Goal: Task Accomplishment & Management: Complete application form

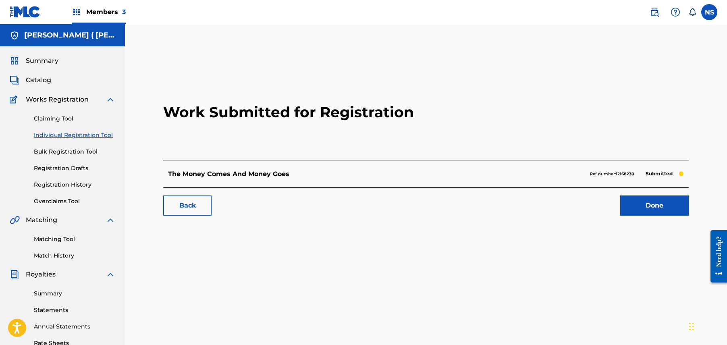
click at [194, 206] on link "Back" at bounding box center [187, 206] width 48 height 20
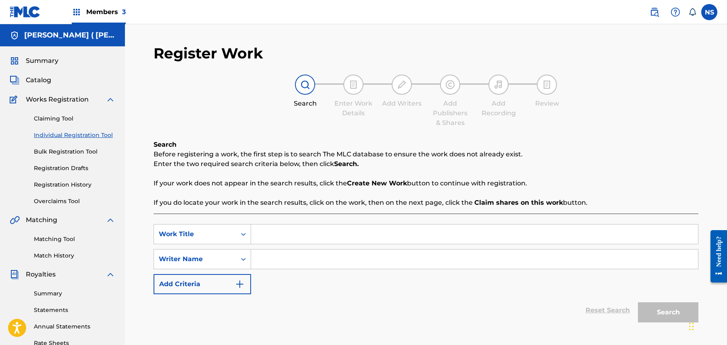
click at [313, 230] on input "Search Form" at bounding box center [474, 234] width 447 height 19
type input "This 50"
click at [306, 252] on input "Search Form" at bounding box center [474, 259] width 447 height 19
drag, startPoint x: 306, startPoint y: 252, endPoint x: 264, endPoint y: 259, distance: 42.6
click at [283, 257] on input "Search Form" at bounding box center [474, 259] width 447 height 19
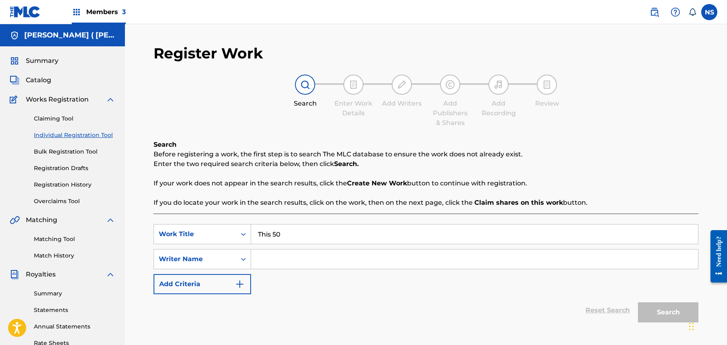
click at [264, 259] on input "Search Form" at bounding box center [474, 259] width 447 height 19
paste input "Charly Wingate"
type input "Charly Wingate"
click at [666, 310] on button "Search" at bounding box center [668, 312] width 60 height 20
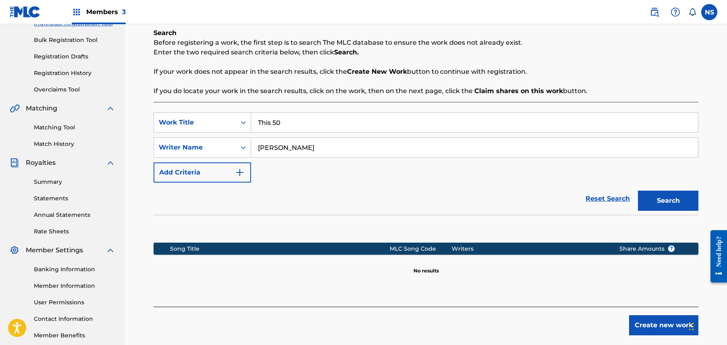
scroll to position [145, 0]
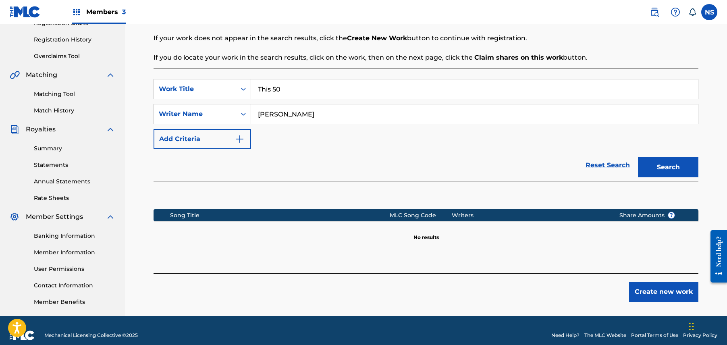
click at [662, 289] on button "Create new work" at bounding box center [663, 292] width 69 height 20
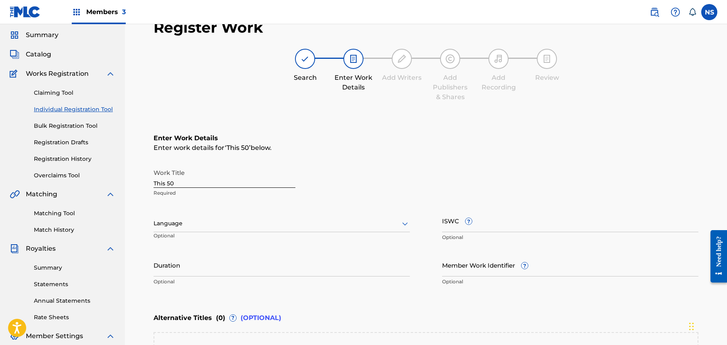
scroll to position [23, 0]
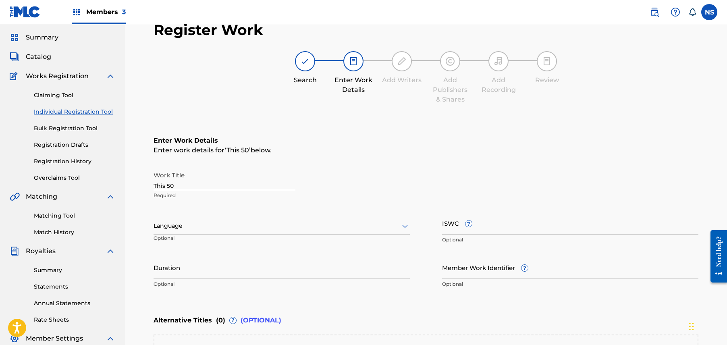
click at [164, 186] on input "This 50" at bounding box center [225, 178] width 142 height 23
type input "This Is 50"
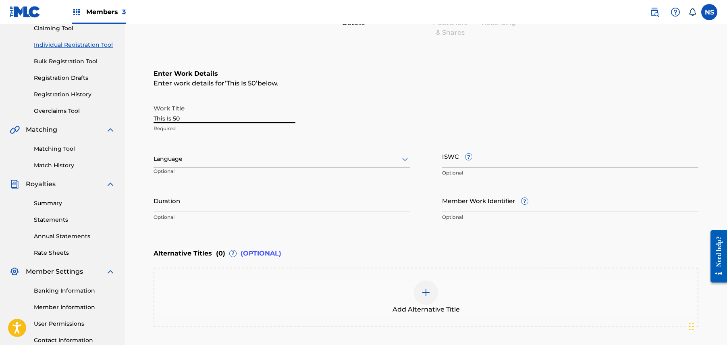
scroll to position [160, 0]
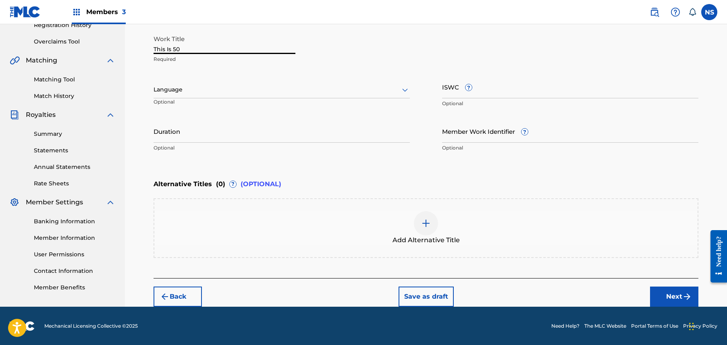
click at [687, 293] on img "submit" at bounding box center [688, 297] width 10 height 10
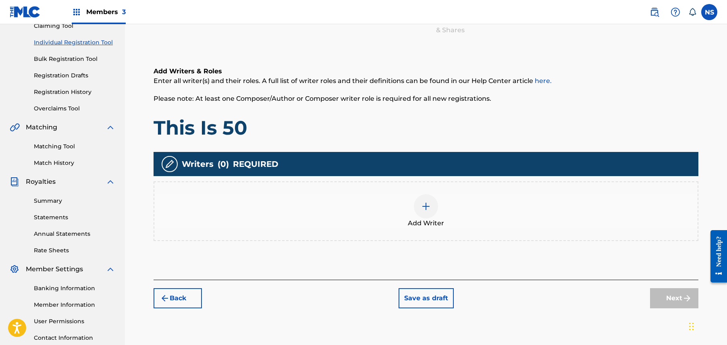
scroll to position [155, 0]
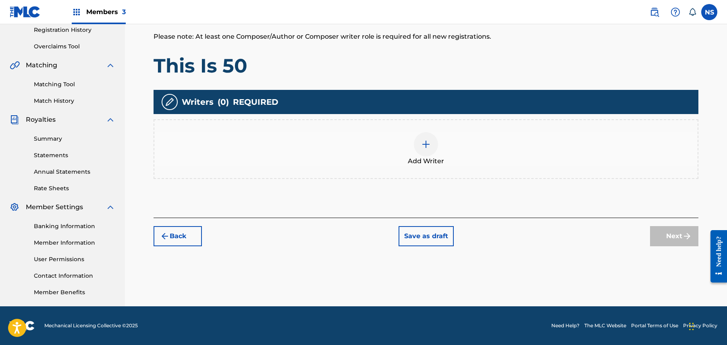
click at [418, 147] on div at bounding box center [426, 144] width 24 height 24
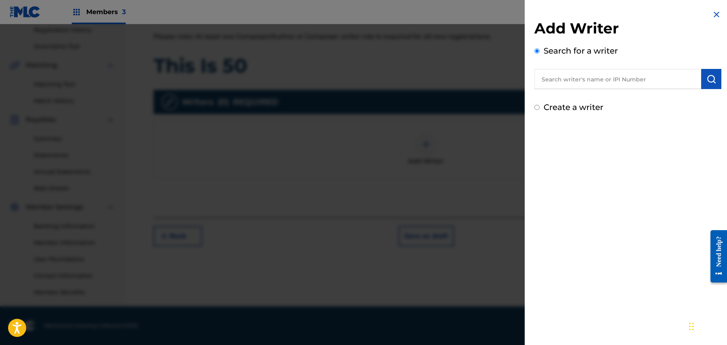
click at [679, 78] on input "text" at bounding box center [618, 79] width 167 height 20
paste input "Charly Wingate"
type input "Charly Wingate"
click at [708, 68] on div "Search for a writer Charly Wingate charly wingate" at bounding box center [628, 67] width 187 height 44
click at [707, 83] on img "submit" at bounding box center [712, 79] width 10 height 10
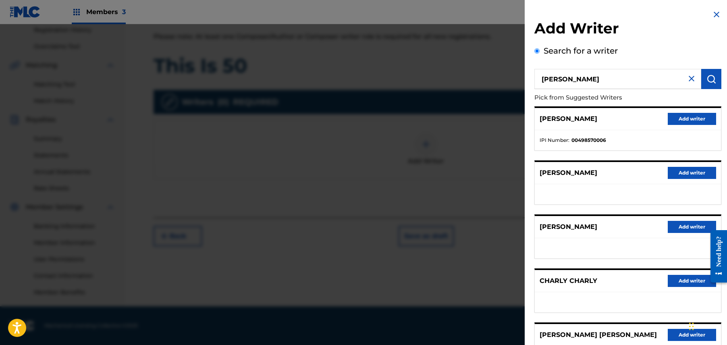
click at [693, 121] on button "Add writer" at bounding box center [692, 119] width 48 height 12
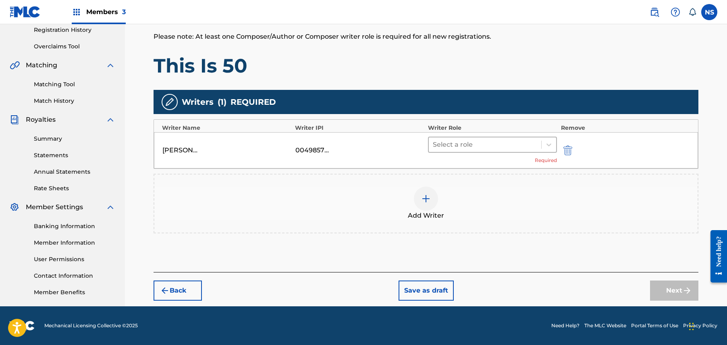
drag, startPoint x: 469, startPoint y: 135, endPoint x: 491, endPoint y: 141, distance: 22.5
click at [491, 141] on div "CHARLY WINGATE 00498570006 Select a role Required" at bounding box center [426, 150] width 544 height 36
click at [491, 141] on div at bounding box center [485, 144] width 104 height 11
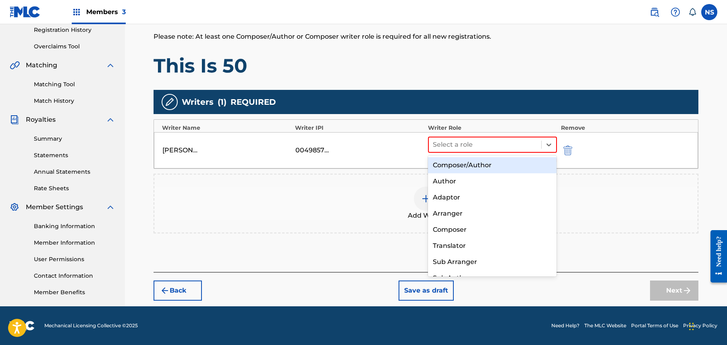
click at [522, 166] on div "Composer/Author" at bounding box center [492, 165] width 129 height 16
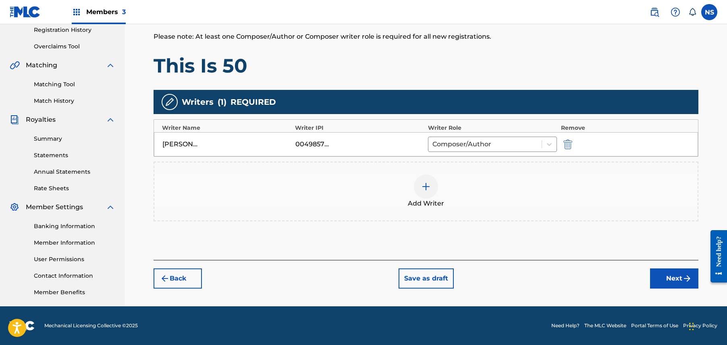
click at [667, 280] on button "Next" at bounding box center [674, 279] width 48 height 20
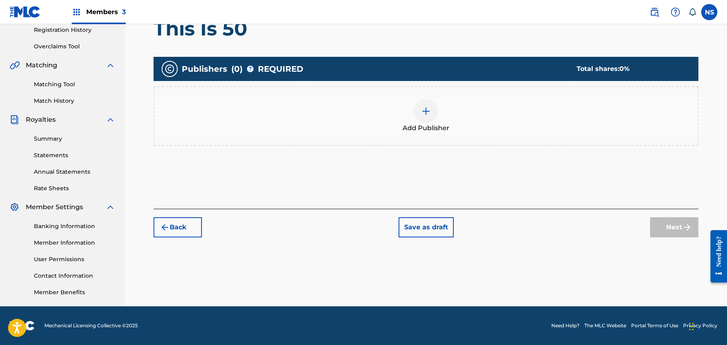
scroll to position [36, 0]
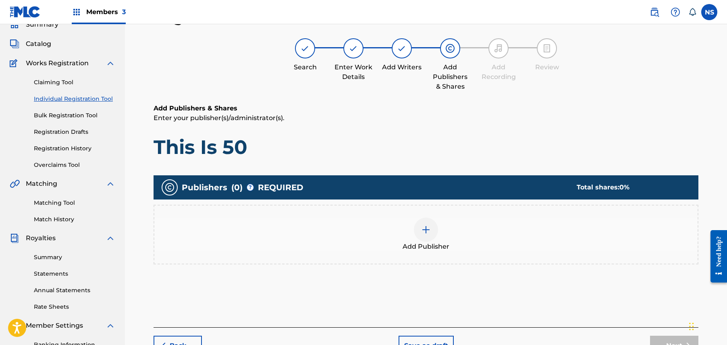
click at [430, 231] on img at bounding box center [426, 230] width 10 height 10
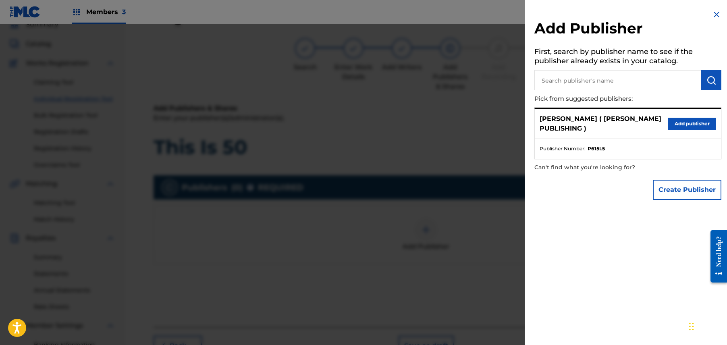
click at [691, 120] on button "Add publisher" at bounding box center [692, 124] width 48 height 12
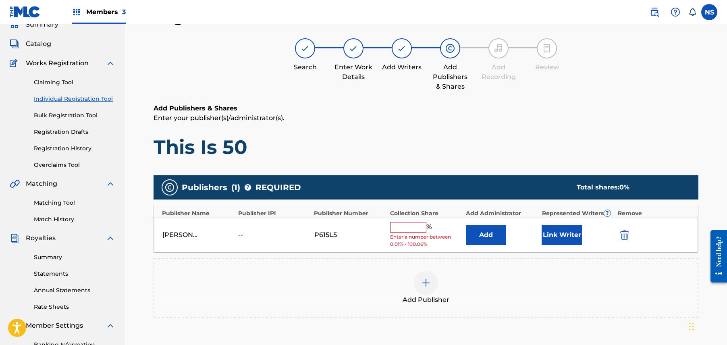
click at [568, 244] on button "Link Writer" at bounding box center [562, 235] width 40 height 20
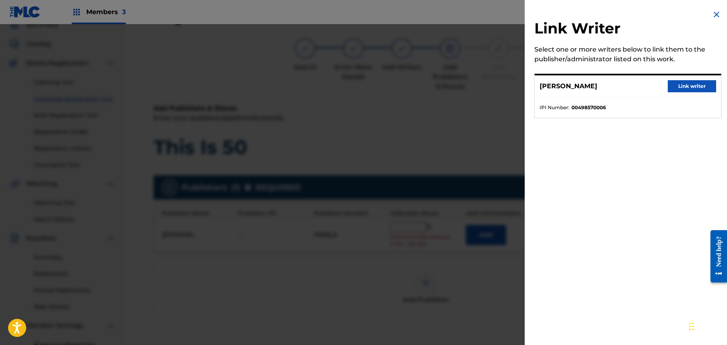
click at [676, 92] on div "CHARLY WINGATE Link writer" at bounding box center [628, 86] width 186 height 22
click at [688, 86] on button "Link writer" at bounding box center [692, 86] width 48 height 12
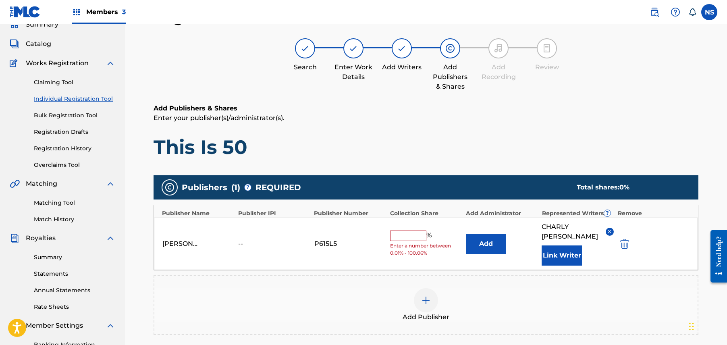
click at [423, 237] on input "text" at bounding box center [408, 236] width 36 height 10
type input "100"
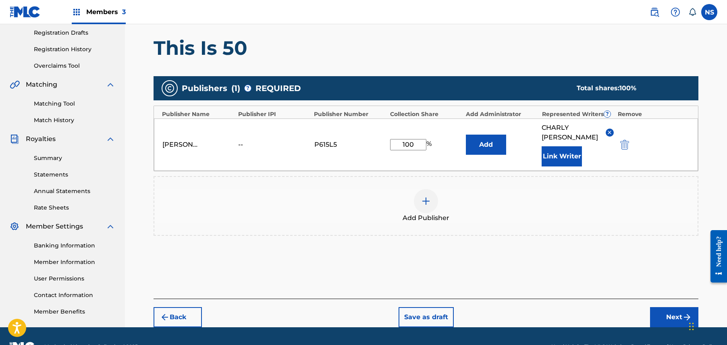
scroll to position [154, 0]
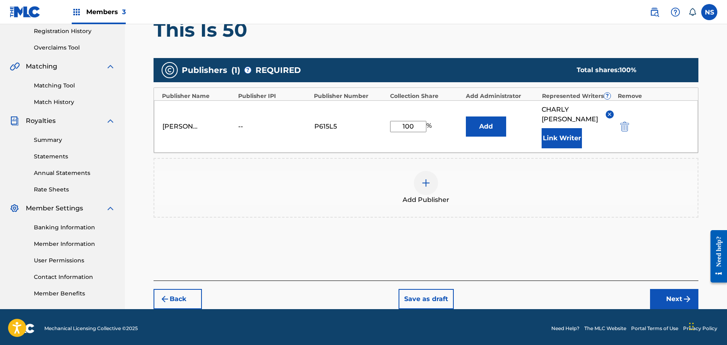
click at [663, 287] on div "Back Save as draft Next" at bounding box center [426, 295] width 545 height 29
click at [662, 297] on button "Next" at bounding box center [674, 299] width 48 height 20
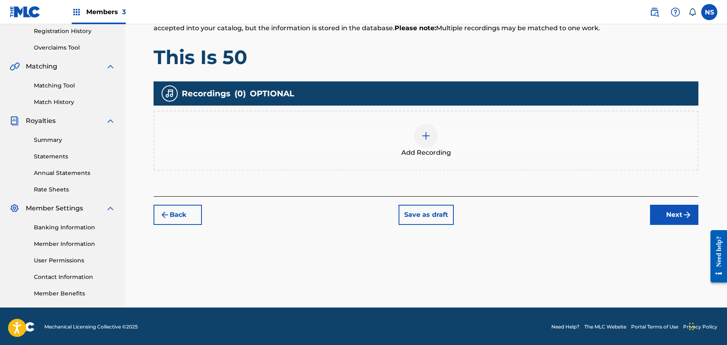
scroll to position [155, 0]
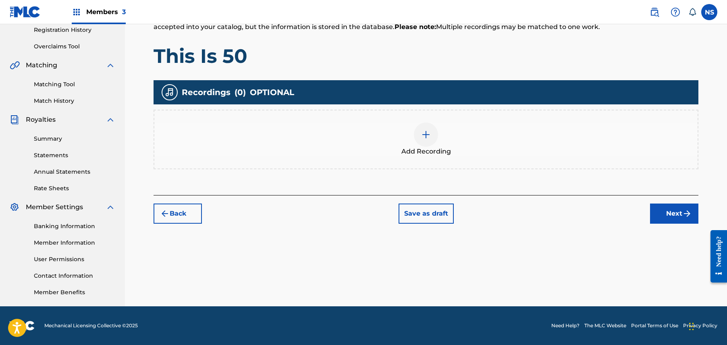
click at [660, 222] on button "Next" at bounding box center [674, 214] width 48 height 20
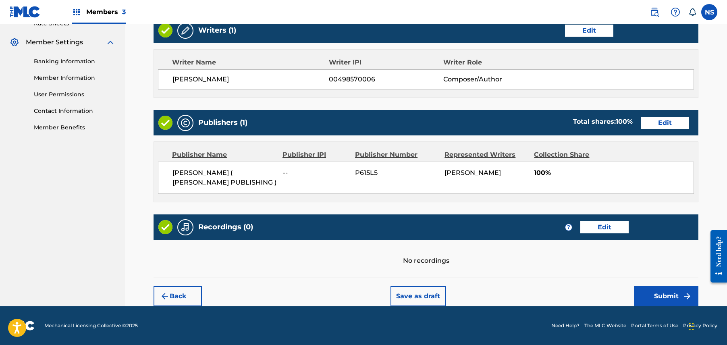
scroll to position [321, 0]
click at [666, 296] on button "Submit" at bounding box center [666, 296] width 65 height 20
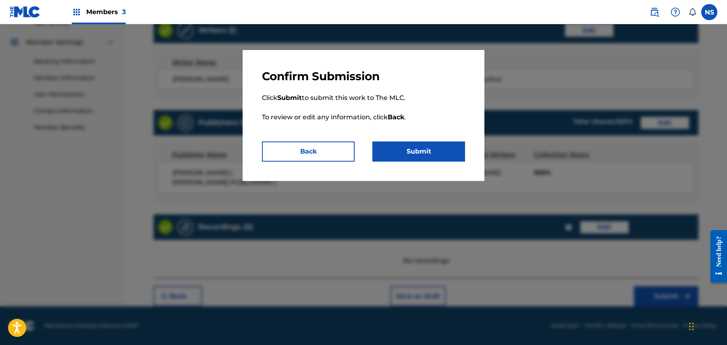
click at [429, 151] on button "Submit" at bounding box center [419, 152] width 93 height 20
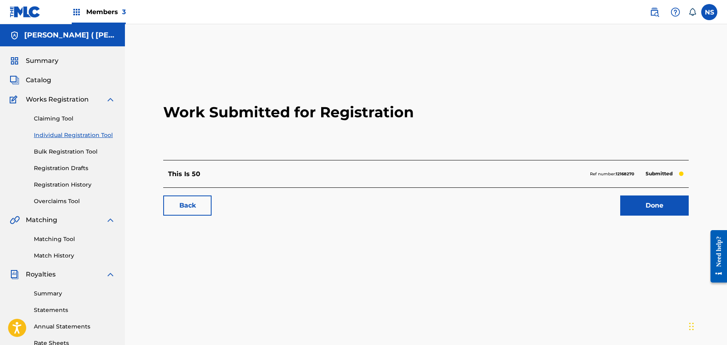
click at [204, 201] on link "Back" at bounding box center [187, 206] width 48 height 20
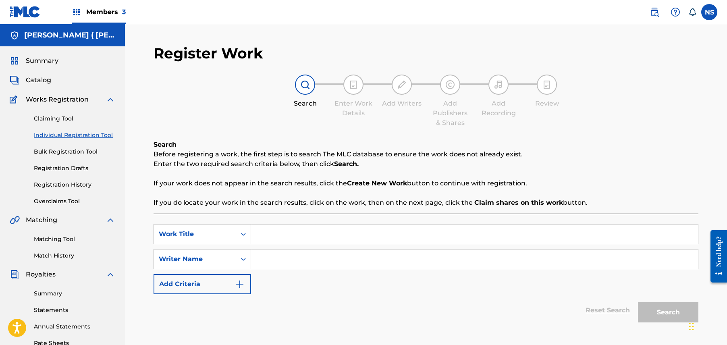
click at [280, 233] on input "Search Form" at bounding box center [474, 234] width 447 height 19
type input "Wilder Now"
paste input "Charly Wingate"
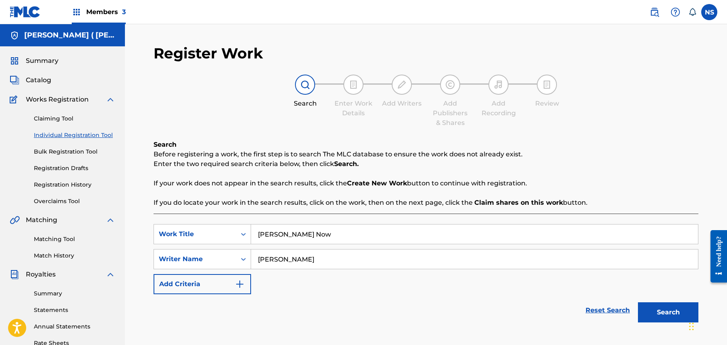
type input "Charly Wingate"
click at [679, 310] on button "Search" at bounding box center [668, 312] width 60 height 20
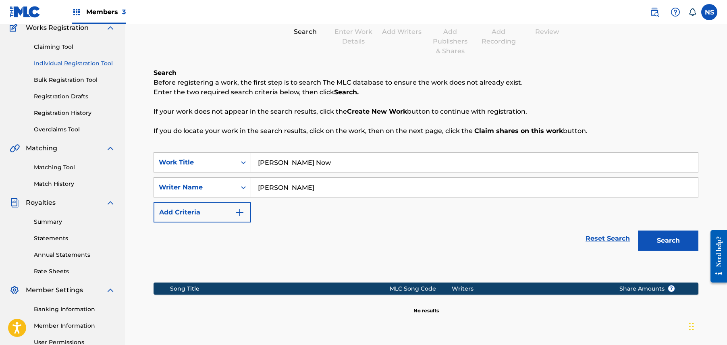
scroll to position [155, 0]
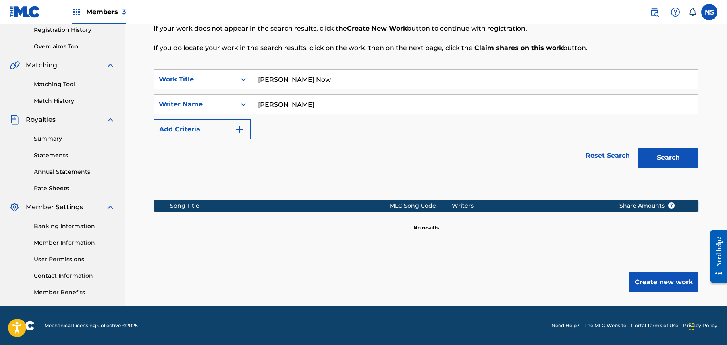
click at [667, 294] on div "Register Work Search Enter Work Details Add Writers Add Publishers & Shares Add…" at bounding box center [426, 98] width 564 height 417
click at [647, 281] on button "Create new work" at bounding box center [663, 282] width 69 height 20
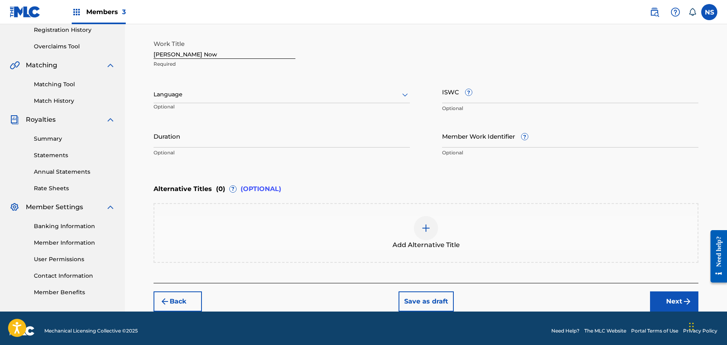
click at [664, 302] on button "Next" at bounding box center [674, 301] width 48 height 20
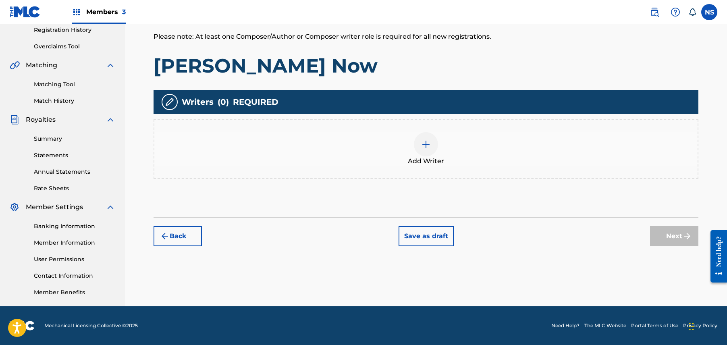
click at [425, 144] on img at bounding box center [426, 144] width 10 height 10
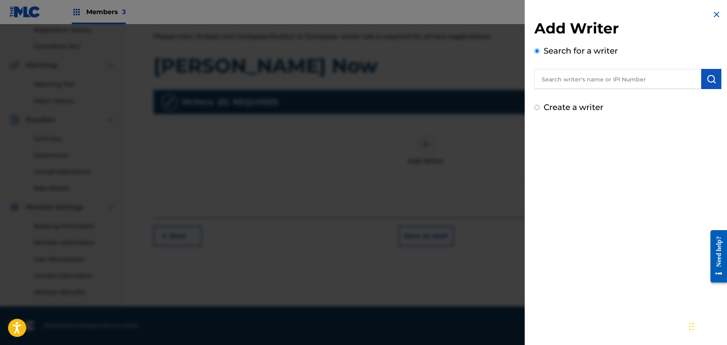
click at [609, 76] on input "text" at bounding box center [618, 79] width 167 height 20
paste input "Charly Wingate"
type input "Charly Wingate"
click at [716, 81] on button "submit" at bounding box center [712, 79] width 20 height 20
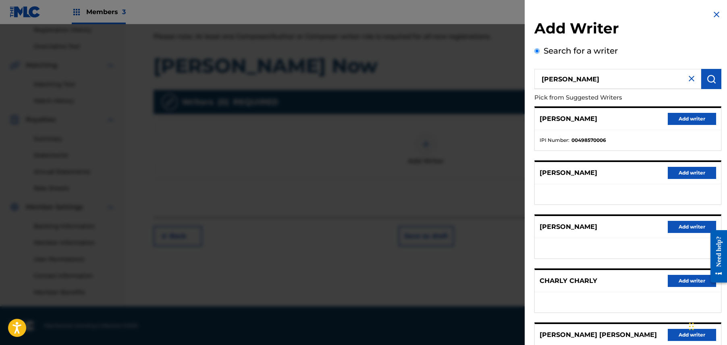
click at [685, 119] on button "Add writer" at bounding box center [692, 119] width 48 height 12
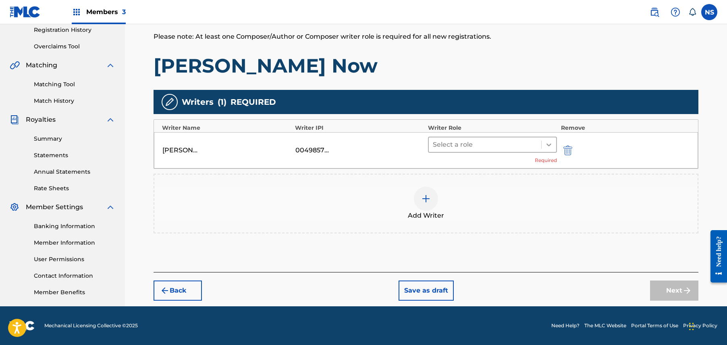
click at [552, 149] on div at bounding box center [549, 144] width 15 height 15
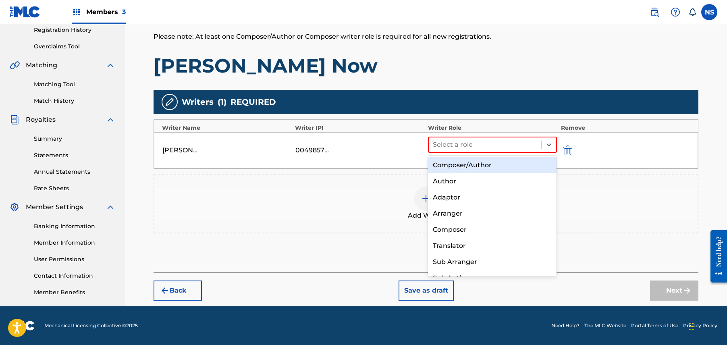
click at [529, 169] on div "Composer/Author" at bounding box center [492, 165] width 129 height 16
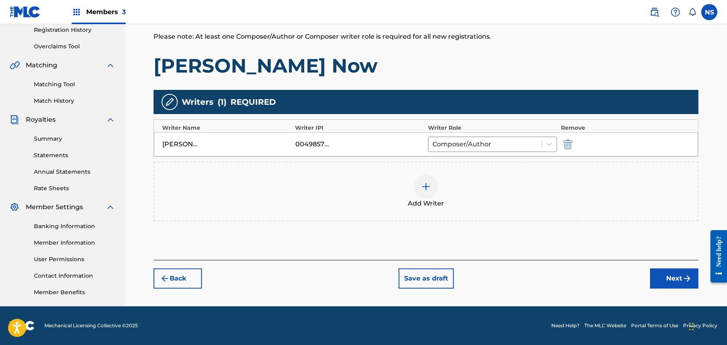
click at [657, 279] on button "Next" at bounding box center [674, 279] width 48 height 20
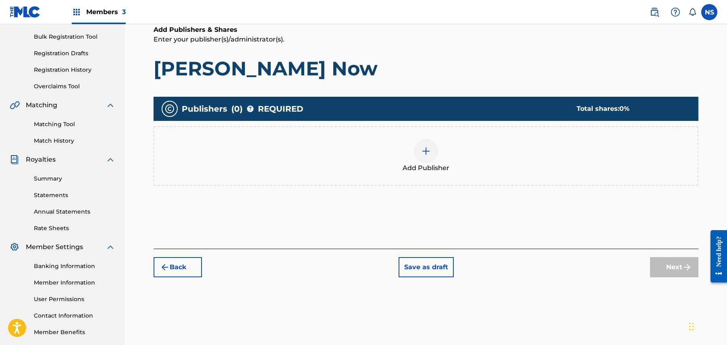
scroll to position [36, 0]
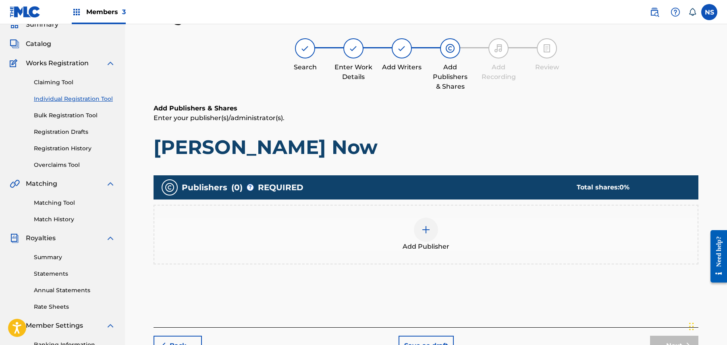
click at [439, 216] on div "Add Publisher" at bounding box center [426, 235] width 545 height 60
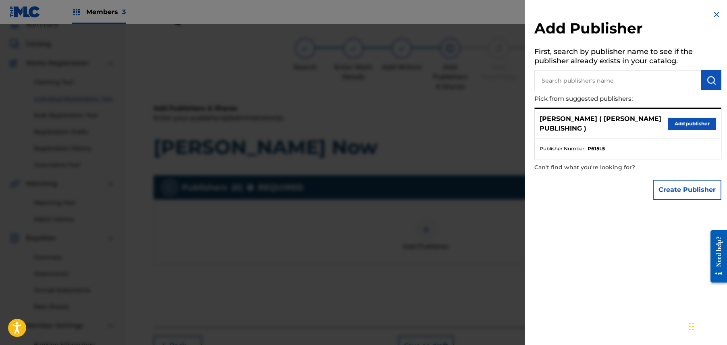
click at [671, 129] on button "Add publisher" at bounding box center [692, 124] width 48 height 12
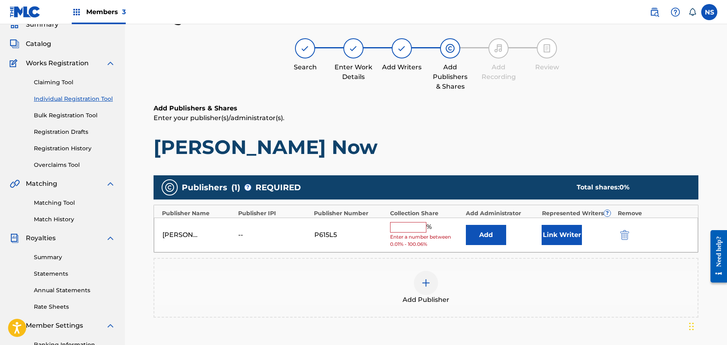
click at [568, 244] on button "Link Writer" at bounding box center [562, 235] width 40 height 20
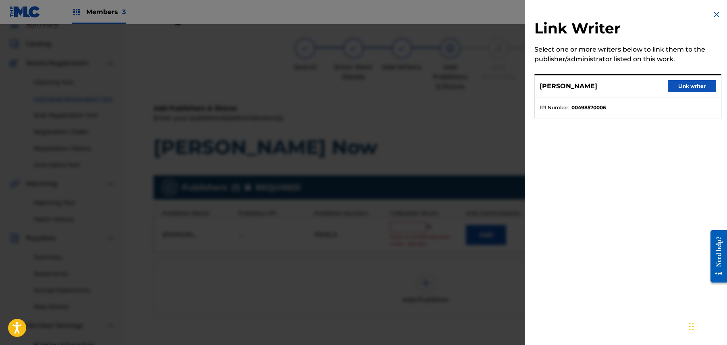
click at [673, 90] on button "Link writer" at bounding box center [692, 86] width 48 height 12
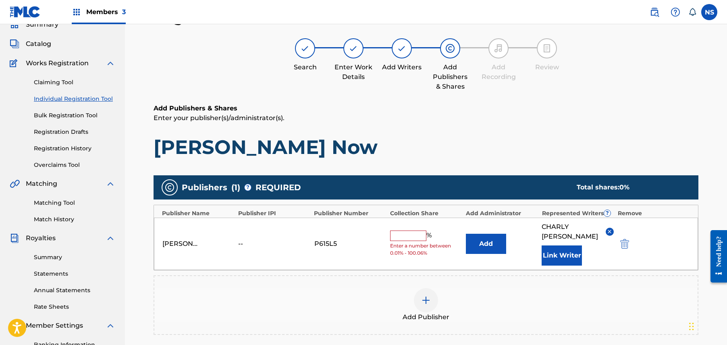
click at [409, 234] on input "text" at bounding box center [408, 236] width 36 height 10
type input "100"
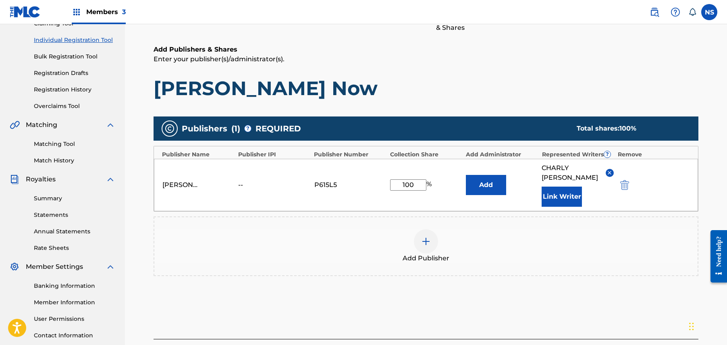
scroll to position [156, 0]
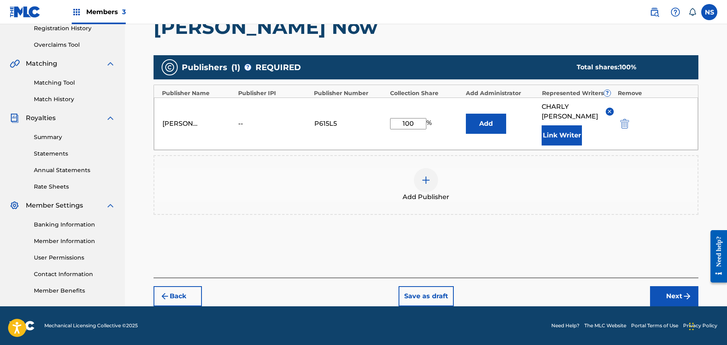
click at [674, 298] on button "Next" at bounding box center [674, 296] width 48 height 20
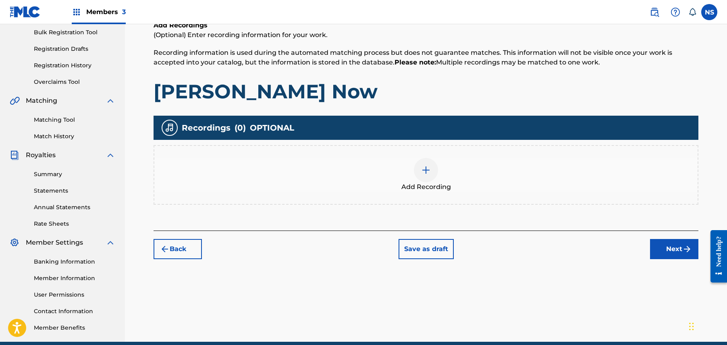
scroll to position [155, 0]
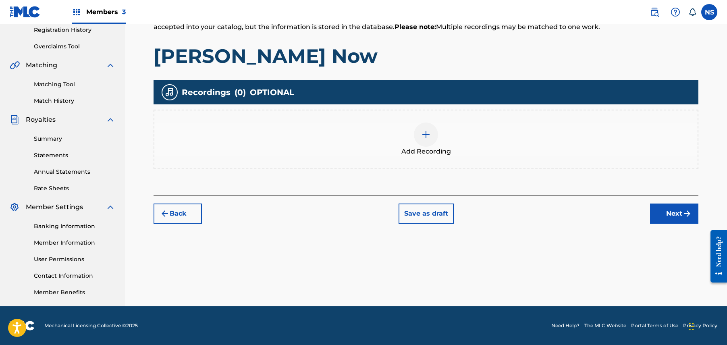
click at [667, 204] on button "Next" at bounding box center [674, 214] width 48 height 20
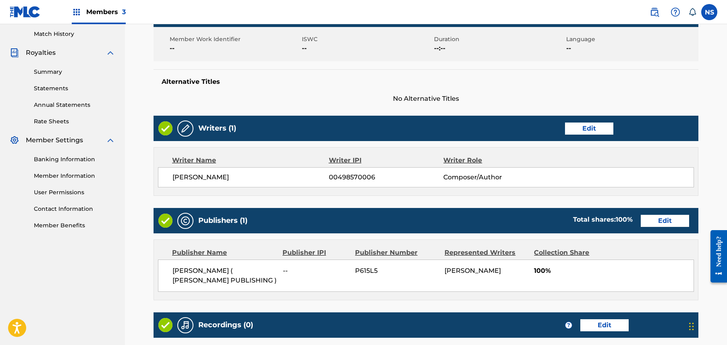
scroll to position [321, 0]
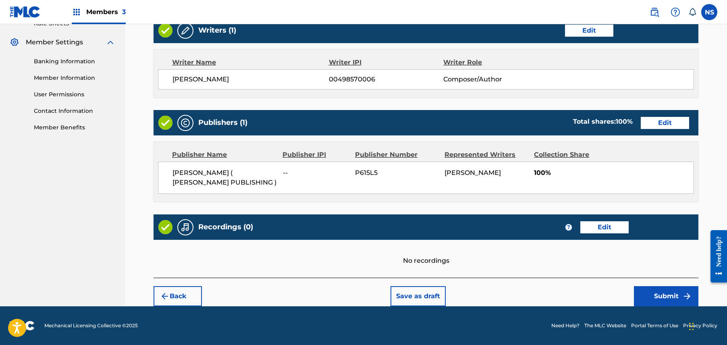
click at [660, 289] on button "Submit" at bounding box center [666, 296] width 65 height 20
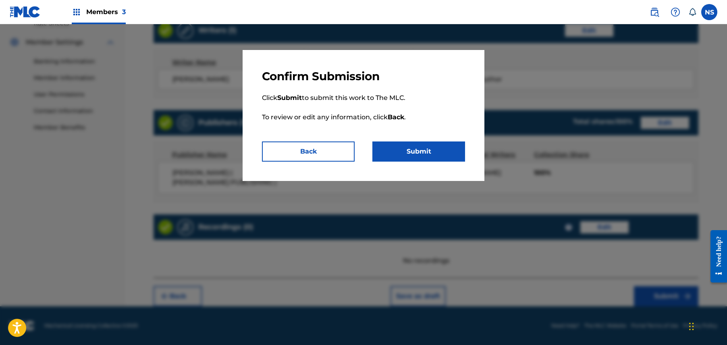
click at [453, 149] on button "Submit" at bounding box center [419, 152] width 93 height 20
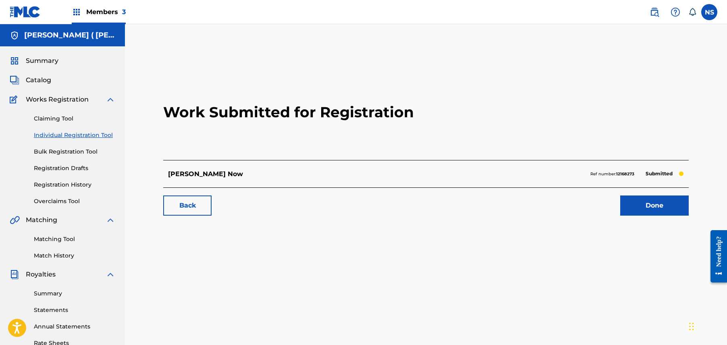
click at [184, 212] on link "Back" at bounding box center [187, 206] width 48 height 20
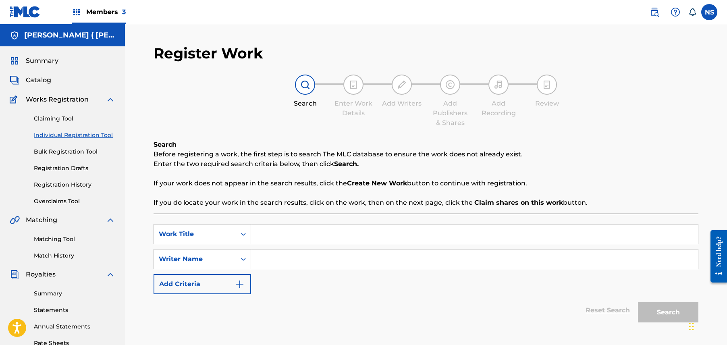
click at [278, 227] on input "Search Form" at bounding box center [474, 234] width 447 height 19
click at [270, 237] on input "R.I.P SEAN" at bounding box center [474, 234] width 447 height 19
click at [271, 234] on input "R.I.P SEAN" at bounding box center [474, 234] width 447 height 19
click at [330, 238] on input "R.I.P. SEAN" at bounding box center [474, 234] width 447 height 19
type input "R.I.P. SEAN BELL"
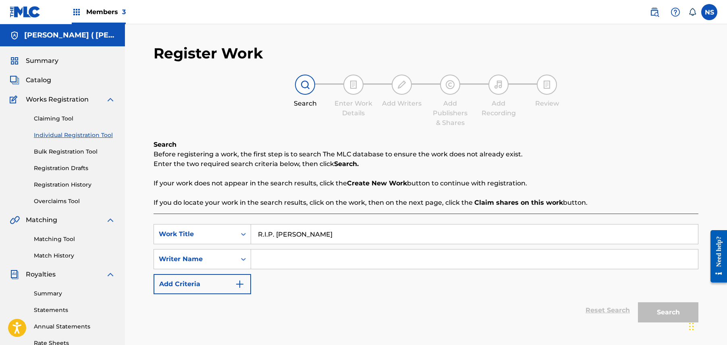
click at [327, 252] on input "Search Form" at bounding box center [474, 259] width 447 height 19
paste input "Charly Wingate"
type input "Charly Wingate"
click at [652, 318] on button "Search" at bounding box center [668, 312] width 60 height 20
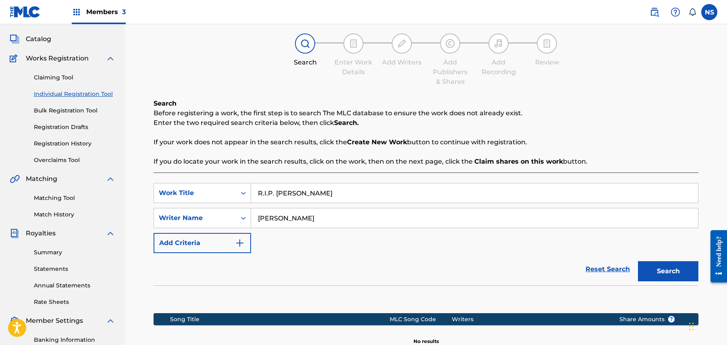
scroll to position [155, 0]
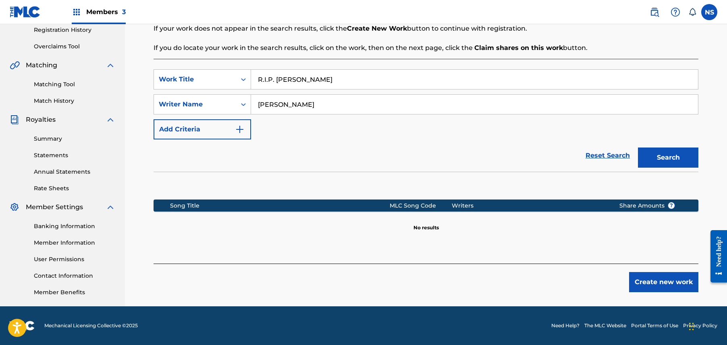
click at [665, 286] on button "Create new work" at bounding box center [663, 282] width 69 height 20
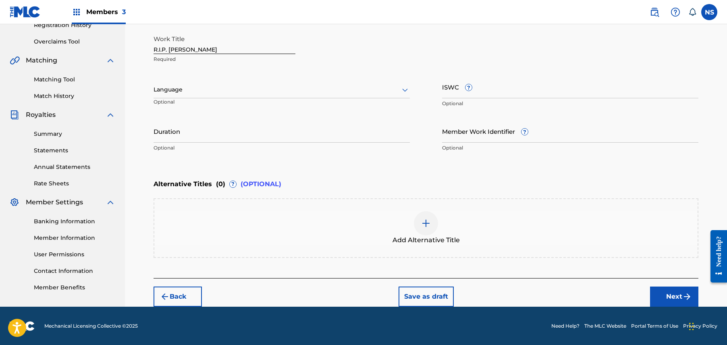
click at [668, 292] on button "Next" at bounding box center [674, 297] width 48 height 20
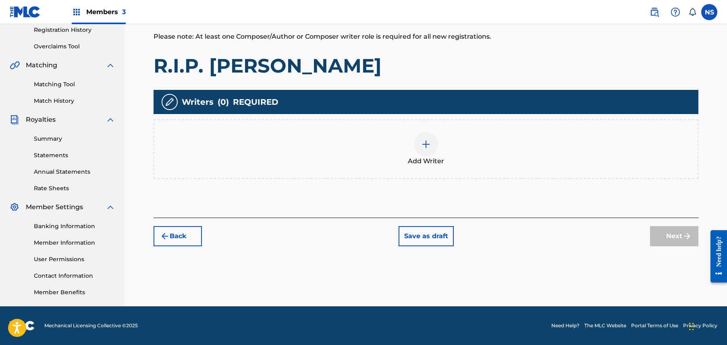
click at [434, 142] on div at bounding box center [426, 144] width 24 height 24
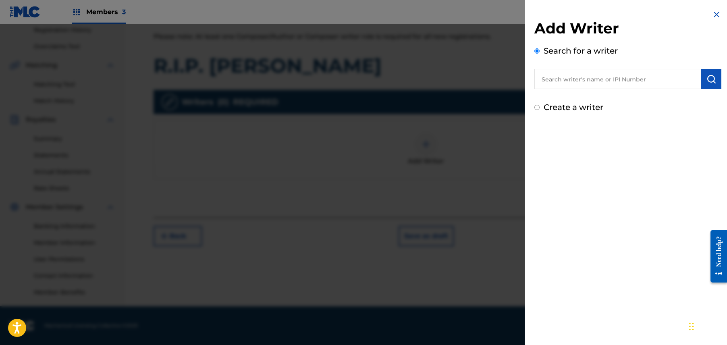
click at [628, 82] on input "text" at bounding box center [618, 79] width 167 height 20
paste input "Charly Wingate"
type input "Charly Wingate"
click at [712, 85] on button "submit" at bounding box center [712, 79] width 20 height 20
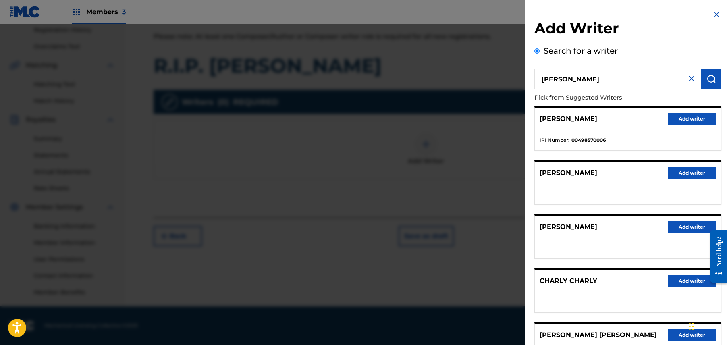
click at [692, 123] on button "Add writer" at bounding box center [692, 119] width 48 height 12
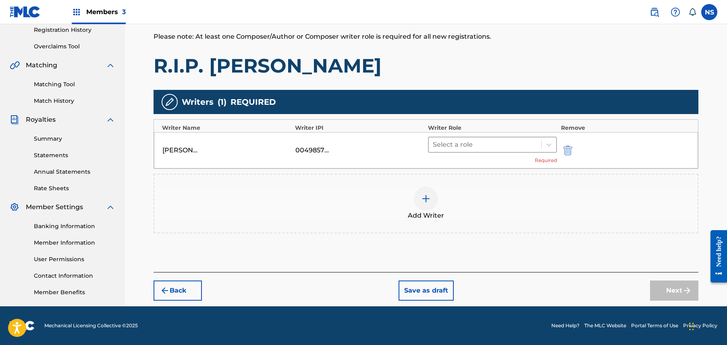
click at [541, 144] on div "Select a role" at bounding box center [485, 144] width 112 height 15
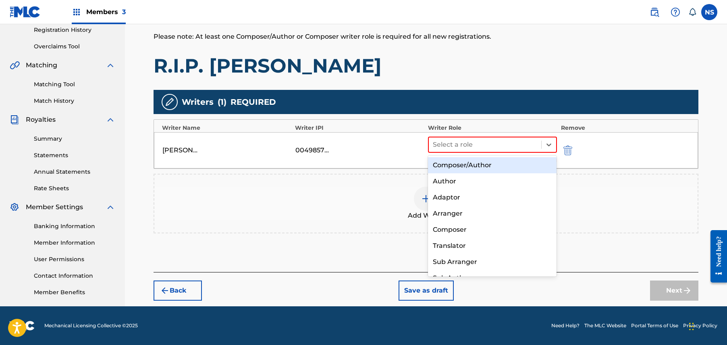
click at [506, 167] on div "Composer/Author" at bounding box center [492, 165] width 129 height 16
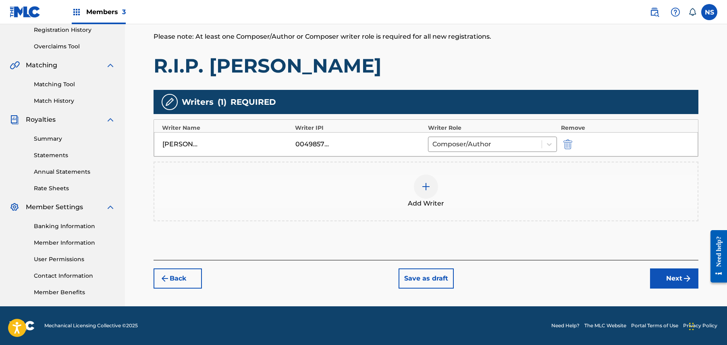
click at [666, 281] on button "Next" at bounding box center [674, 279] width 48 height 20
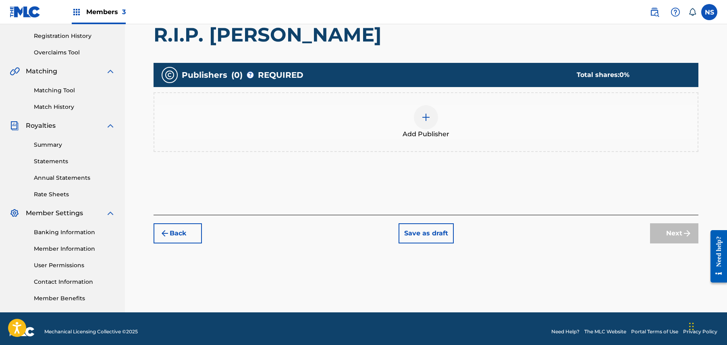
scroll to position [154, 0]
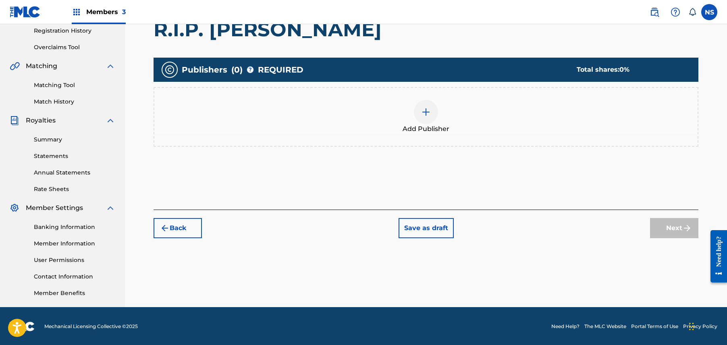
click at [427, 110] on img at bounding box center [426, 112] width 10 height 10
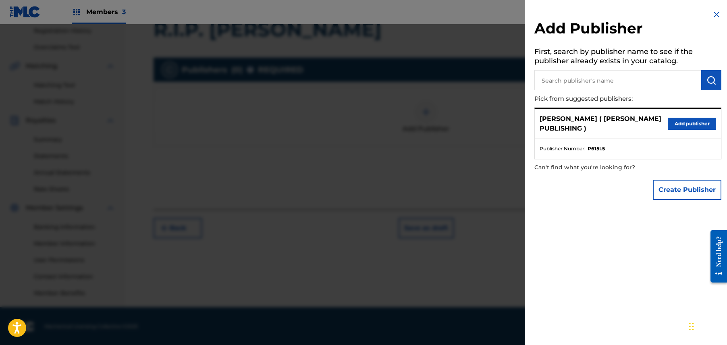
click at [691, 122] on button "Add publisher" at bounding box center [692, 124] width 48 height 12
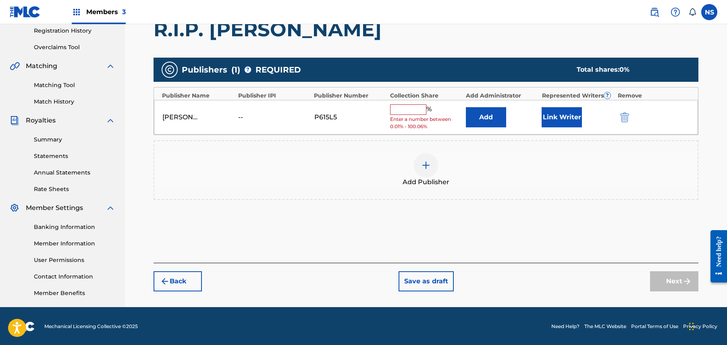
click at [560, 108] on button "Link Writer" at bounding box center [562, 117] width 40 height 20
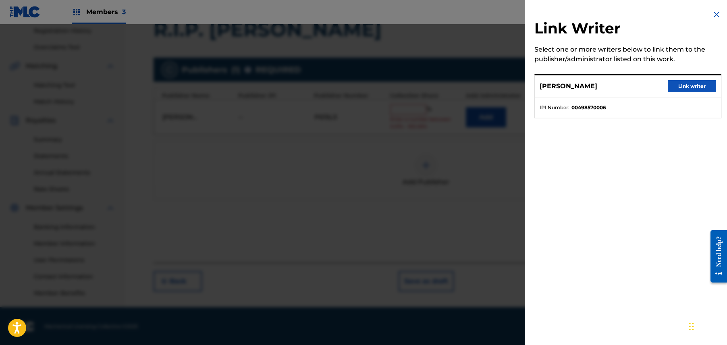
click at [686, 90] on button "Link writer" at bounding box center [692, 86] width 48 height 12
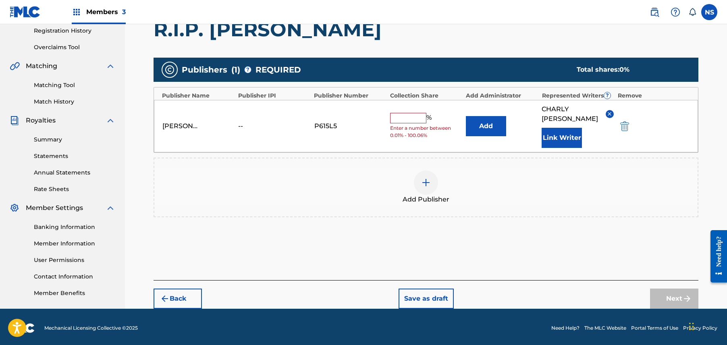
click at [423, 120] on input "text" at bounding box center [408, 118] width 36 height 10
type input "100"
click at [679, 296] on button "Next" at bounding box center [674, 299] width 48 height 20
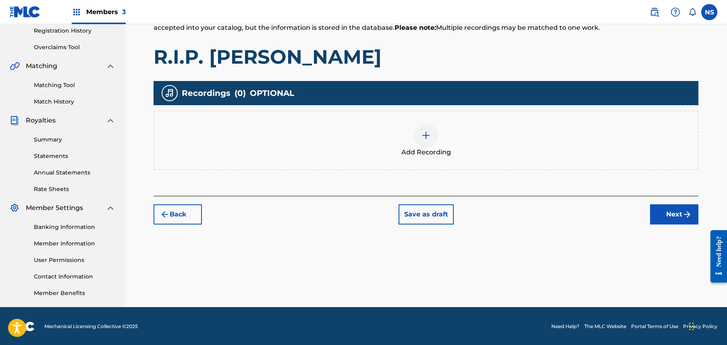
scroll to position [36, 0]
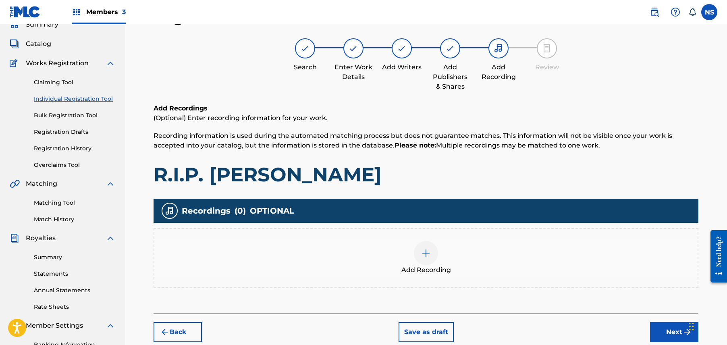
click at [668, 331] on button "Next" at bounding box center [674, 332] width 48 height 20
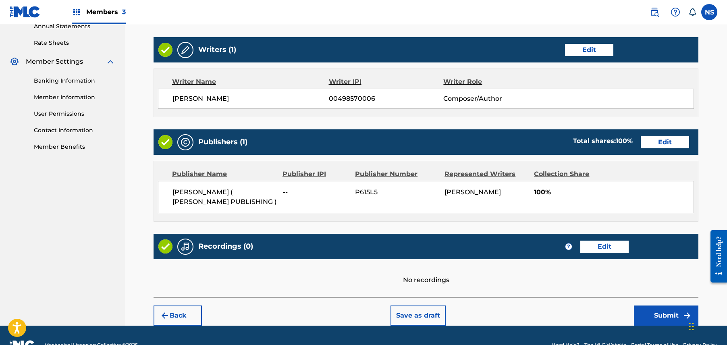
scroll to position [321, 0]
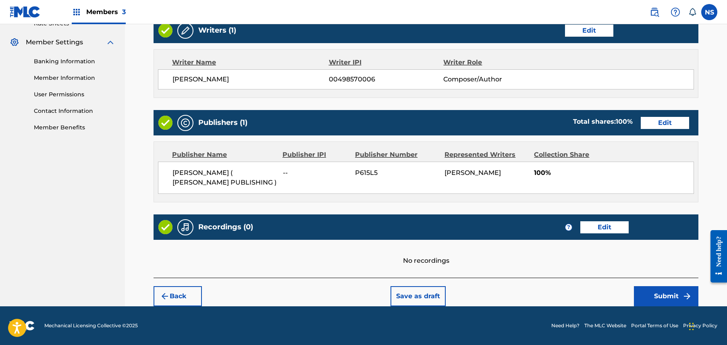
click at [657, 288] on button "Submit" at bounding box center [666, 296] width 65 height 20
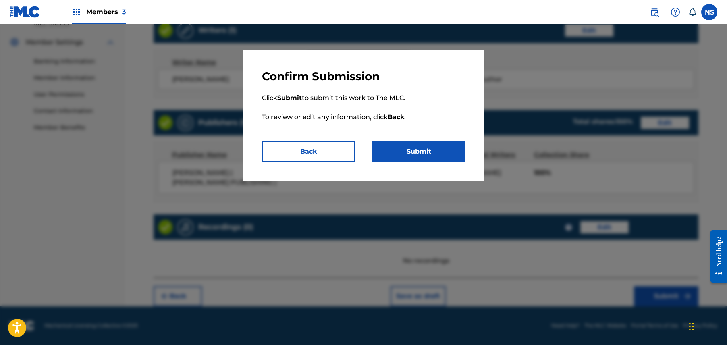
click at [446, 156] on button "Submit" at bounding box center [419, 152] width 93 height 20
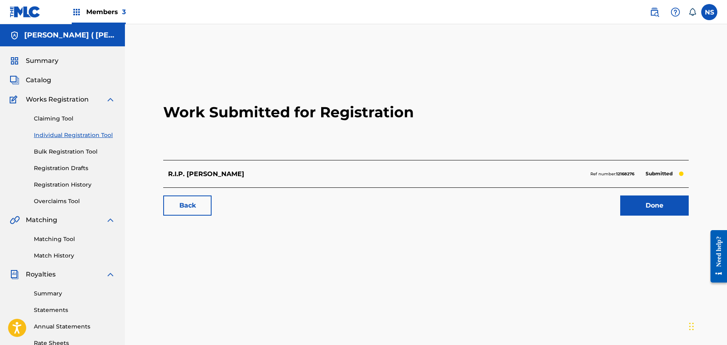
click at [191, 212] on link "Back" at bounding box center [187, 206] width 48 height 20
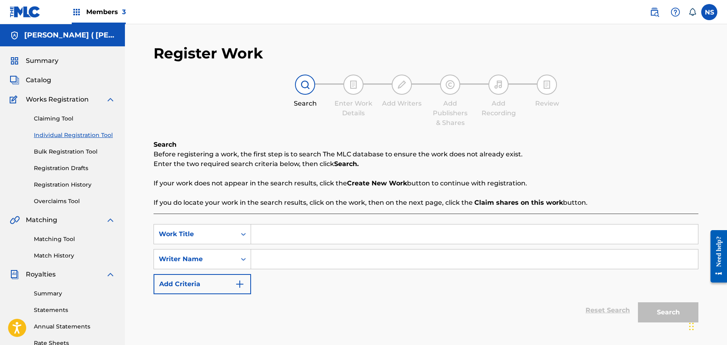
click at [277, 234] on input "Search Form" at bounding box center [474, 234] width 447 height 19
type input "Bad Whiskey"
click at [278, 255] on input "Search Form" at bounding box center [474, 259] width 447 height 19
paste input "Charly Wingate"
type input "Charly Wingate"
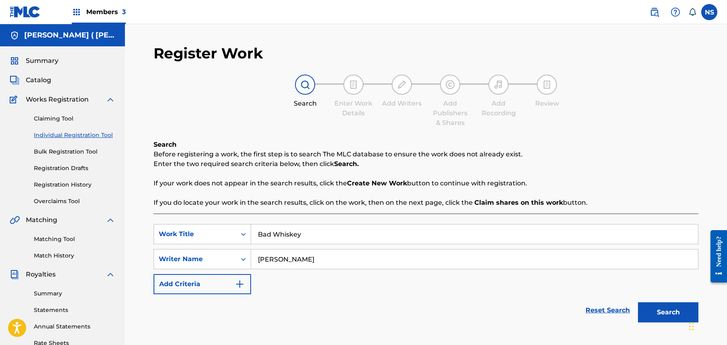
click at [662, 308] on button "Search" at bounding box center [668, 312] width 60 height 20
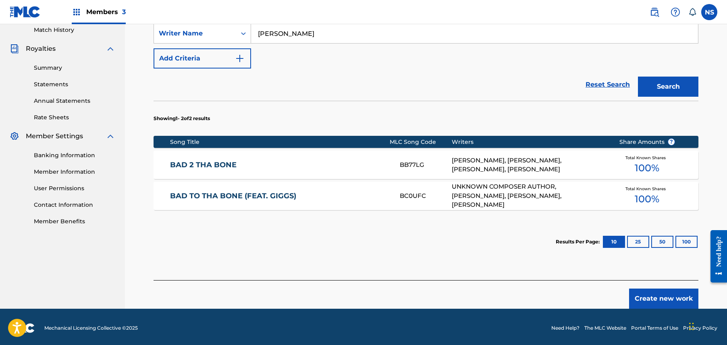
scroll to position [228, 0]
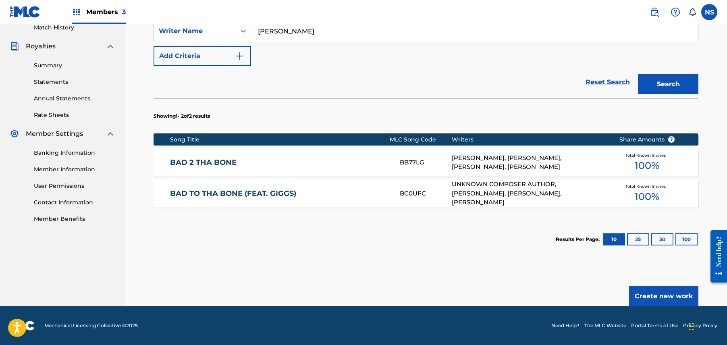
click at [666, 300] on button "Create new work" at bounding box center [663, 296] width 69 height 20
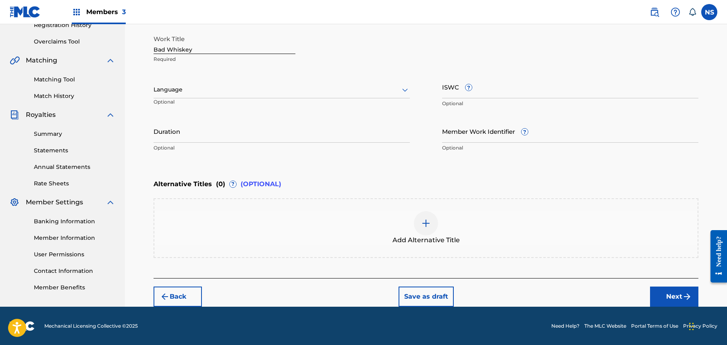
click at [673, 296] on button "Next" at bounding box center [674, 297] width 48 height 20
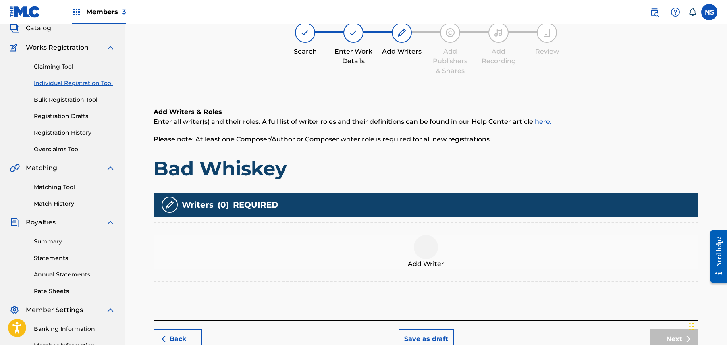
scroll to position [36, 0]
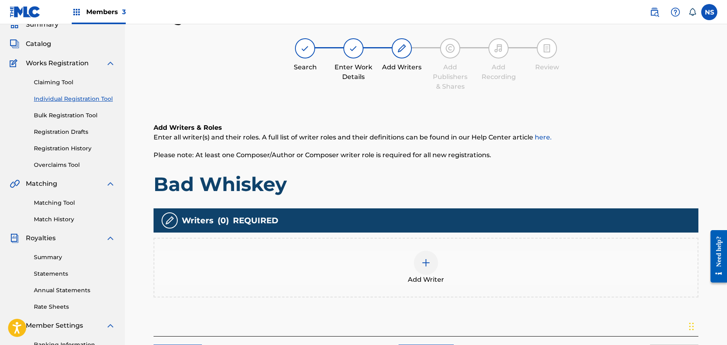
click at [419, 264] on div at bounding box center [426, 263] width 24 height 24
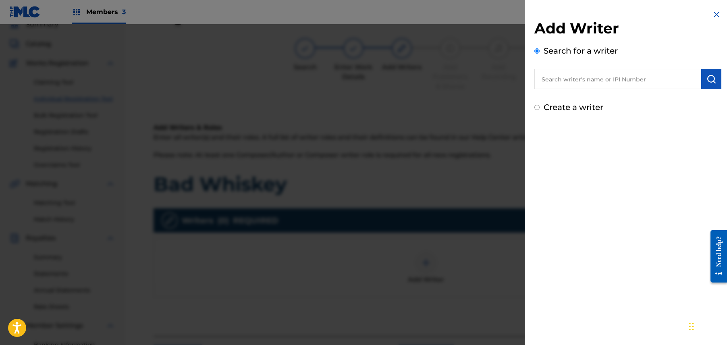
click at [573, 79] on input "text" at bounding box center [618, 79] width 167 height 20
paste input "Charly Wingate"
type input "Charly Wingate"
click at [711, 72] on button "submit" at bounding box center [712, 79] width 20 height 20
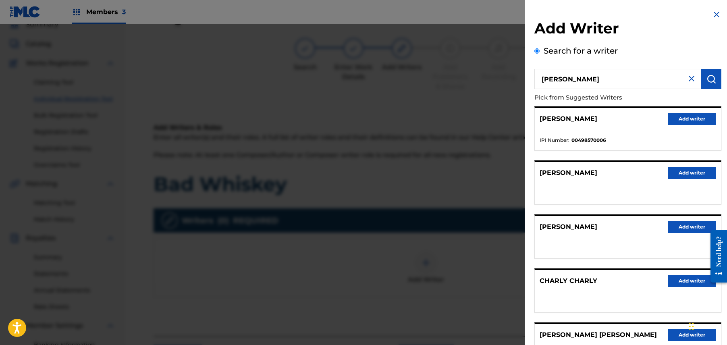
click at [676, 113] on button "Add writer" at bounding box center [692, 119] width 48 height 12
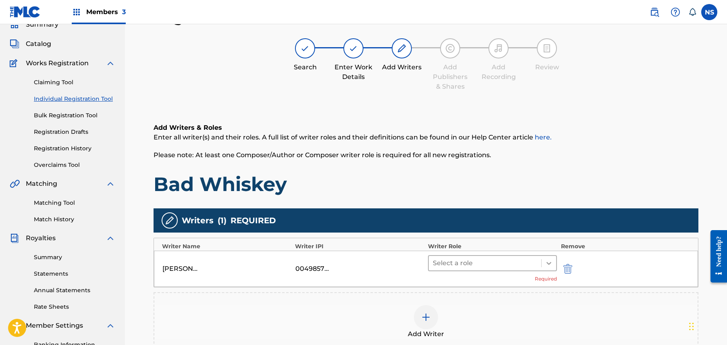
click at [543, 260] on div at bounding box center [549, 263] width 15 height 15
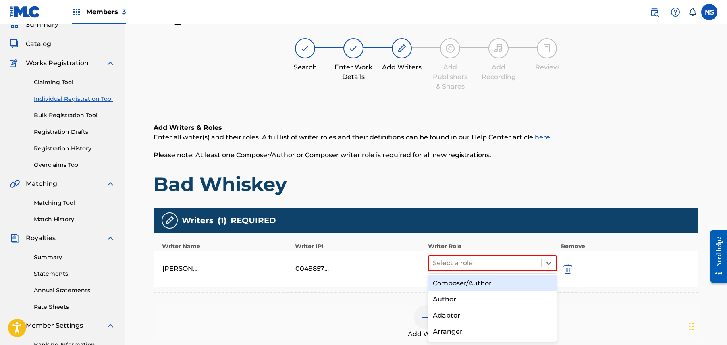
click at [505, 286] on div "Composer/Author" at bounding box center [492, 283] width 129 height 16
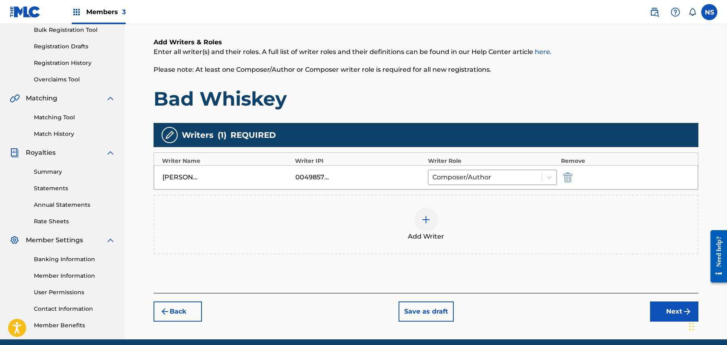
scroll to position [127, 0]
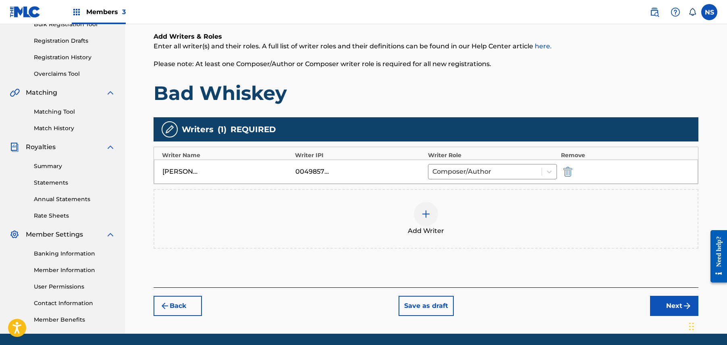
click at [676, 301] on button "Next" at bounding box center [674, 306] width 48 height 20
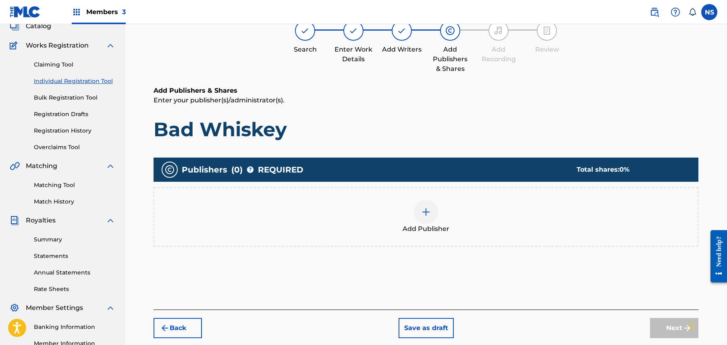
scroll to position [36, 0]
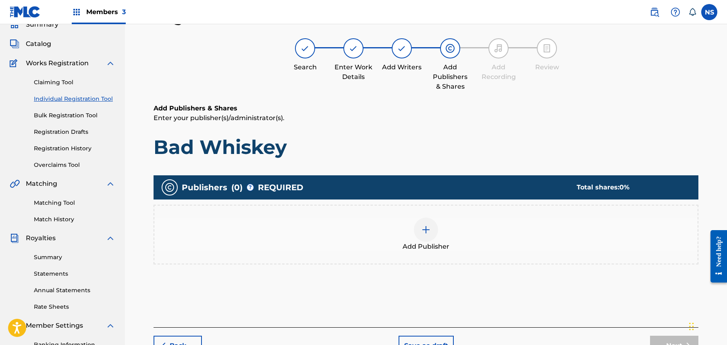
click at [424, 233] on img at bounding box center [426, 230] width 10 height 10
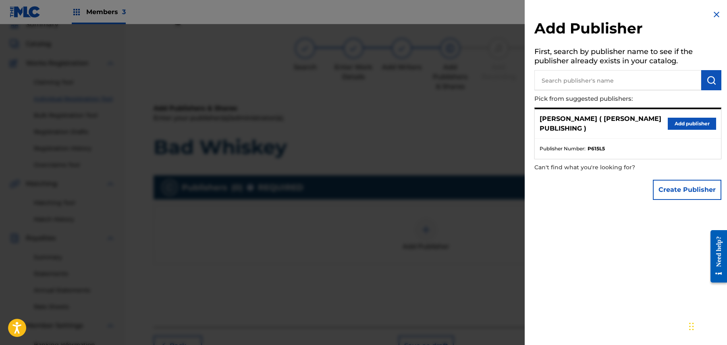
click at [680, 116] on div "CHARLY WINGATE ( MAX B PUBLISHING ) Add publisher" at bounding box center [628, 123] width 186 height 29
click at [681, 119] on button "Add publisher" at bounding box center [692, 124] width 48 height 12
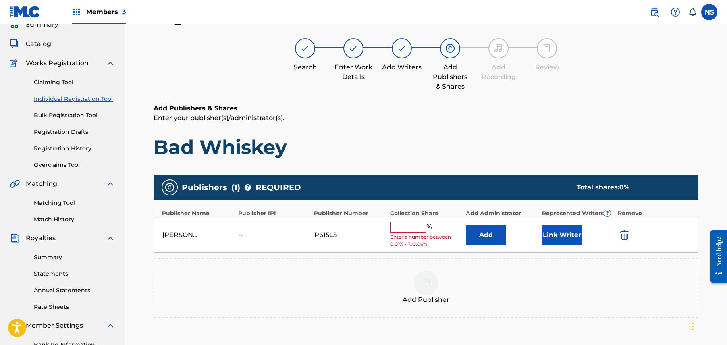
click at [564, 244] on button "Link Writer" at bounding box center [562, 235] width 40 height 20
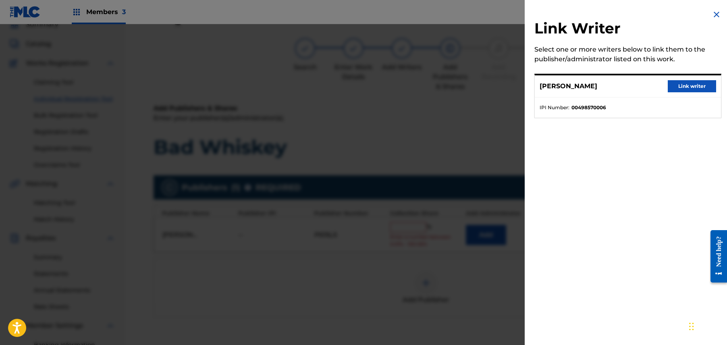
click at [691, 90] on button "Link writer" at bounding box center [692, 86] width 48 height 12
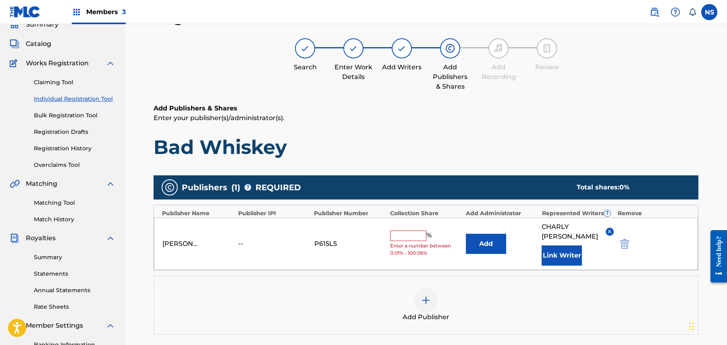
click at [406, 237] on input "text" at bounding box center [408, 236] width 36 height 10
type input "100"
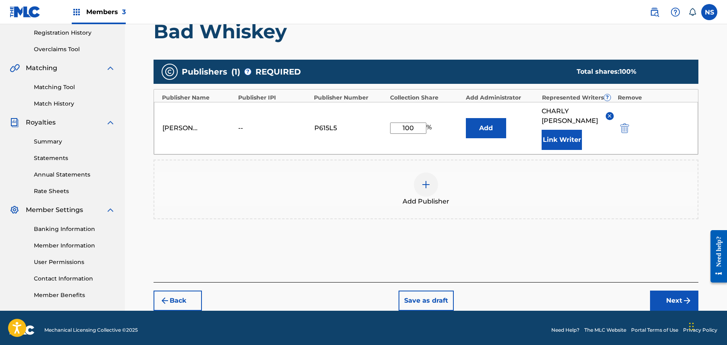
click at [668, 306] on button "Next" at bounding box center [674, 301] width 48 height 20
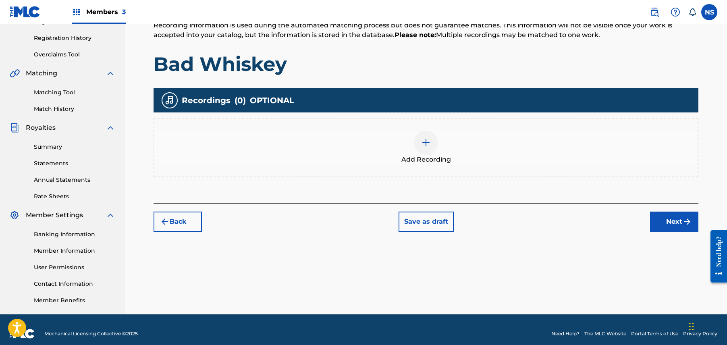
scroll to position [155, 0]
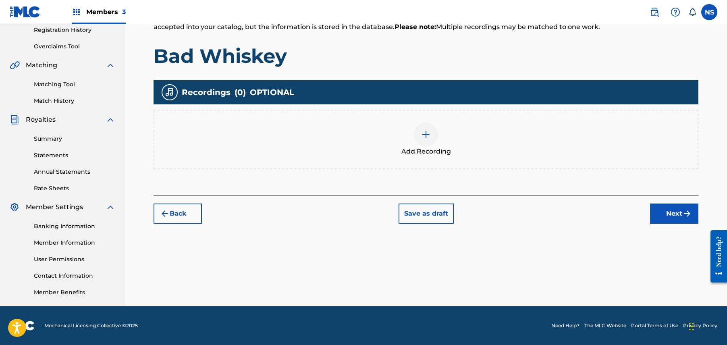
click at [667, 198] on div "Back Save as draft Next" at bounding box center [426, 209] width 545 height 29
click at [667, 204] on button "Next" at bounding box center [674, 214] width 48 height 20
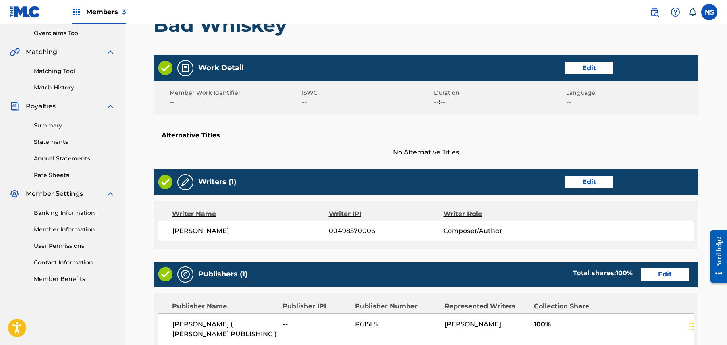
scroll to position [321, 0]
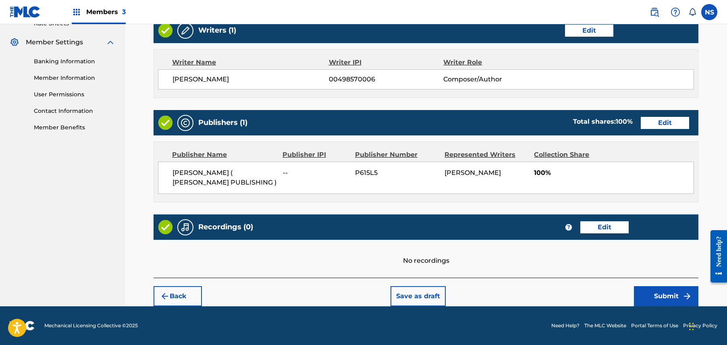
click at [657, 303] on button "Submit" at bounding box center [666, 296] width 65 height 20
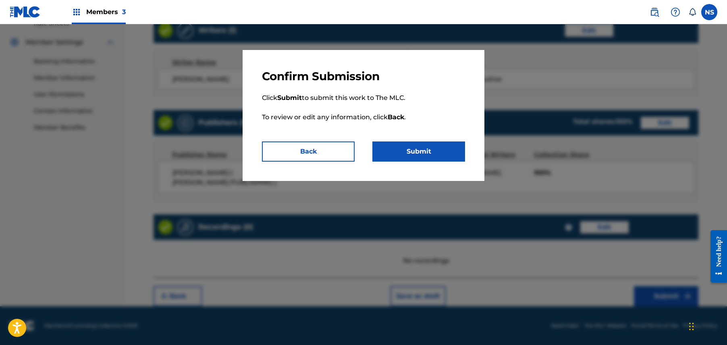
click at [436, 146] on button "Submit" at bounding box center [419, 152] width 93 height 20
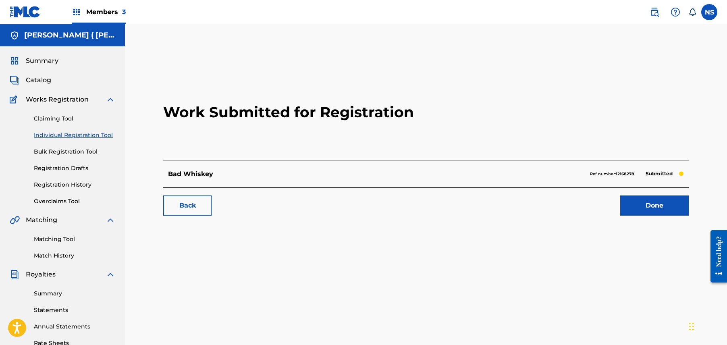
click at [189, 200] on link "Back" at bounding box center [187, 206] width 48 height 20
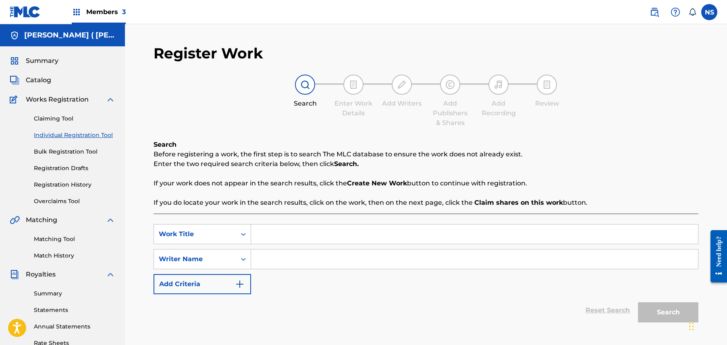
click at [314, 236] on input "Search Form" at bounding box center [474, 234] width 447 height 19
type input "Screwed"
click at [310, 253] on input "Search Form" at bounding box center [474, 259] width 447 height 19
paste input "Charly Wingate"
type input "Charly Wingate"
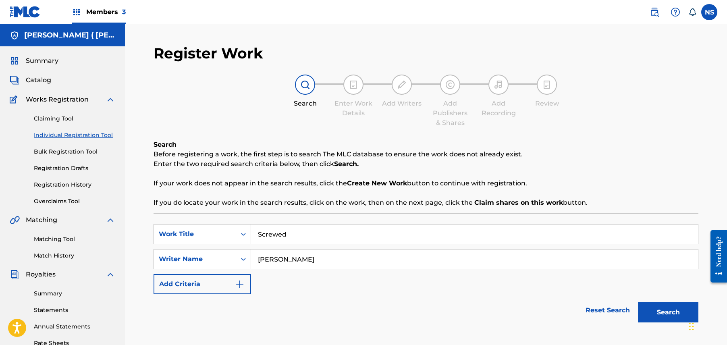
click at [660, 309] on button "Search" at bounding box center [668, 312] width 60 height 20
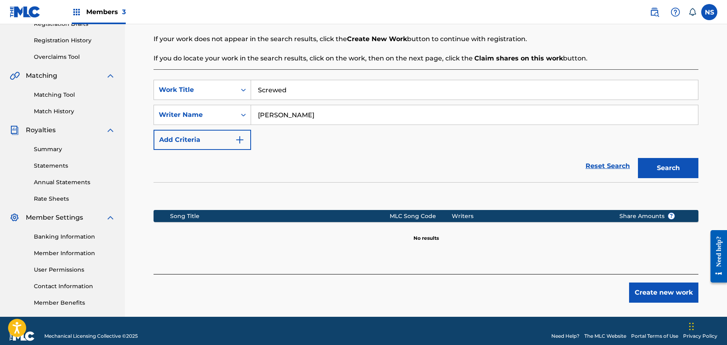
scroll to position [155, 0]
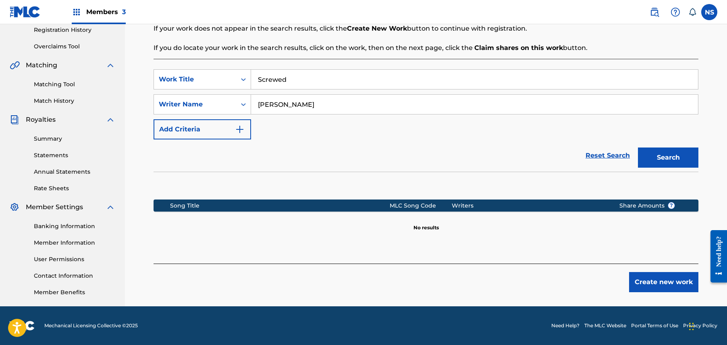
click at [675, 272] on div "Create new work" at bounding box center [426, 278] width 545 height 29
click at [672, 280] on button "Create new work" at bounding box center [663, 282] width 69 height 20
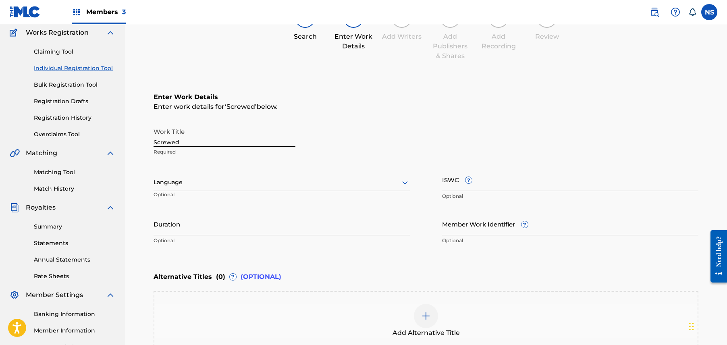
scroll to position [160, 0]
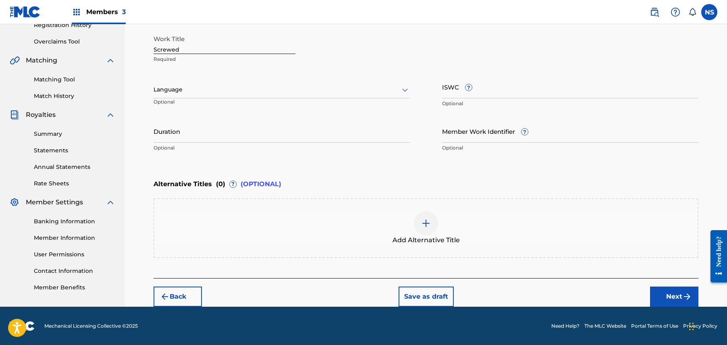
click at [658, 297] on button "Next" at bounding box center [674, 297] width 48 height 20
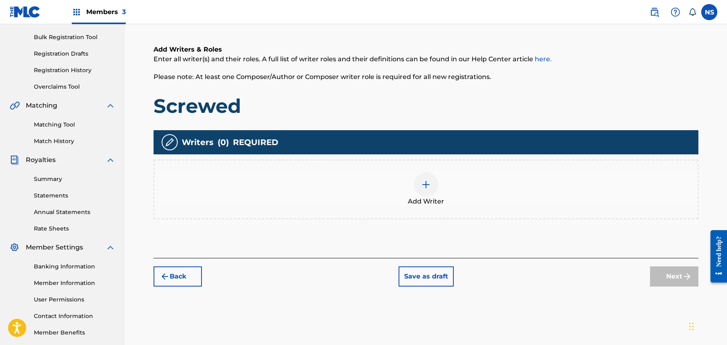
scroll to position [36, 0]
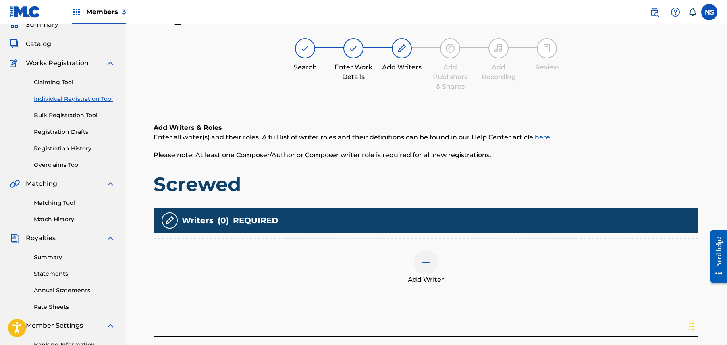
click at [419, 264] on div at bounding box center [426, 263] width 24 height 24
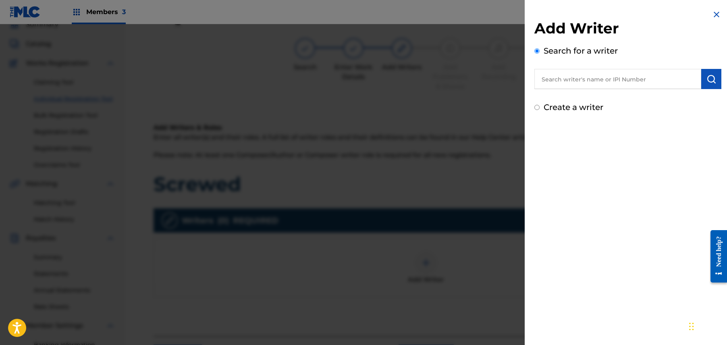
click at [581, 83] on input "text" at bounding box center [618, 79] width 167 height 20
paste input "Charly Wingate"
type input "Charly Wingate"
click at [713, 72] on button "submit" at bounding box center [712, 79] width 20 height 20
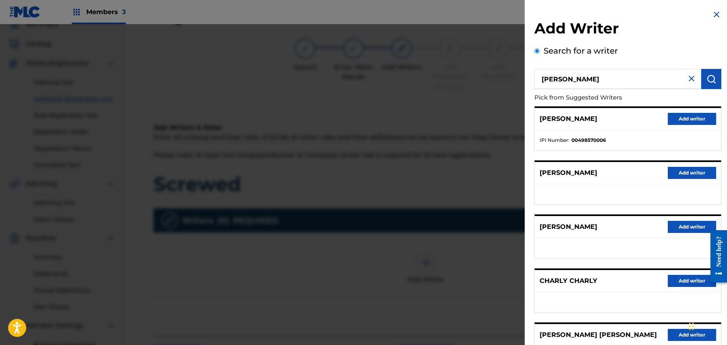
click at [689, 120] on button "Add writer" at bounding box center [692, 119] width 48 height 12
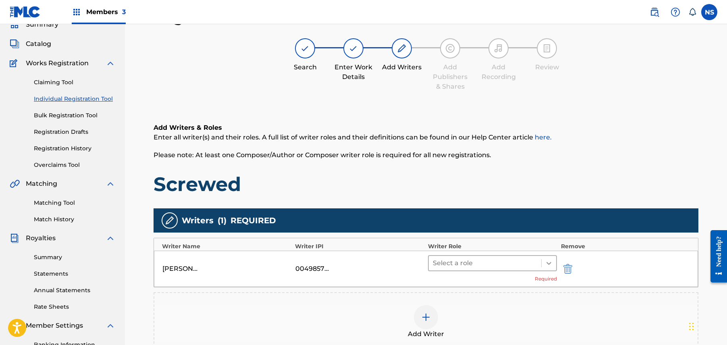
click at [550, 260] on icon at bounding box center [549, 263] width 8 height 8
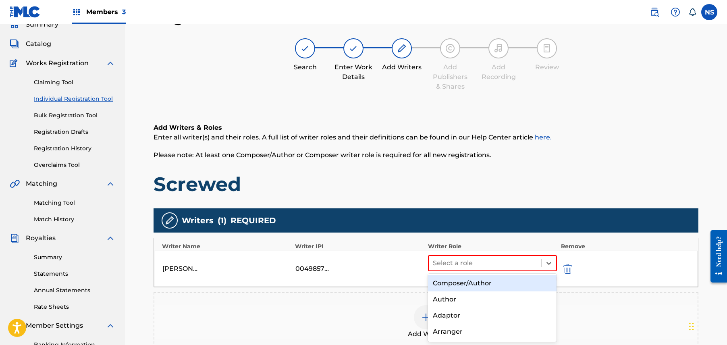
click at [531, 286] on div "Composer/Author" at bounding box center [492, 283] width 129 height 16
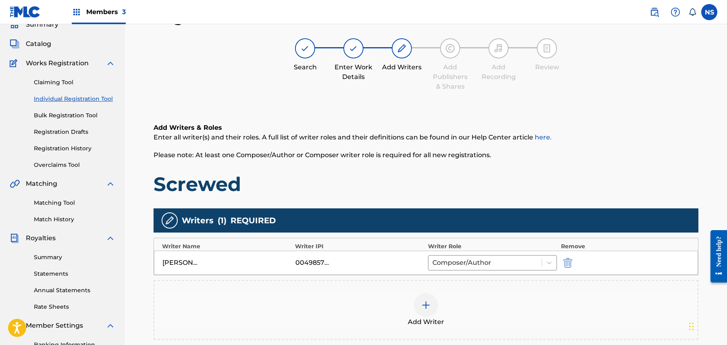
click at [531, 286] on div "Add Writer" at bounding box center [426, 310] width 545 height 60
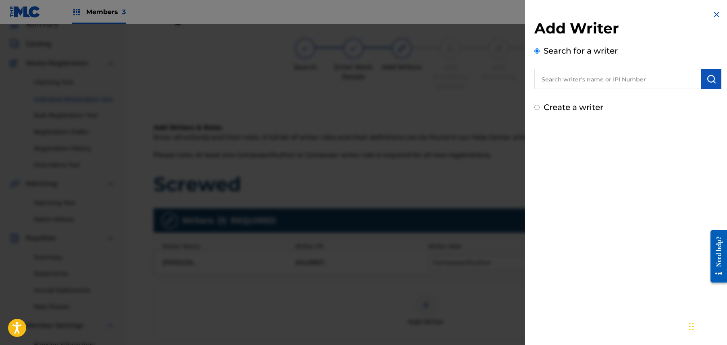
click at [431, 244] on div at bounding box center [363, 196] width 727 height 345
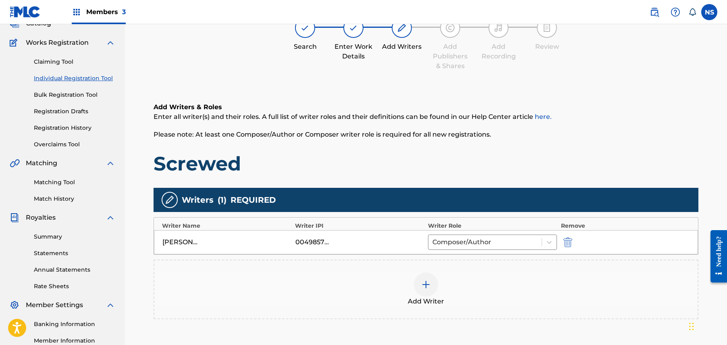
scroll to position [133, 0]
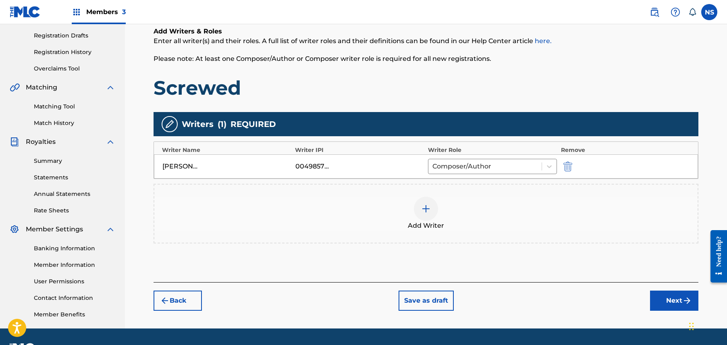
click at [673, 298] on button "Next" at bounding box center [674, 301] width 48 height 20
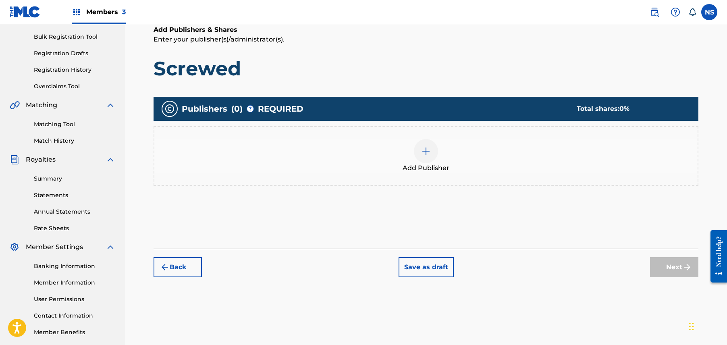
scroll to position [36, 0]
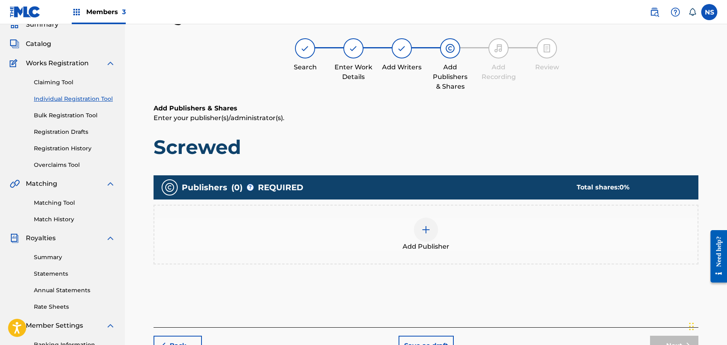
click at [425, 227] on img at bounding box center [426, 230] width 10 height 10
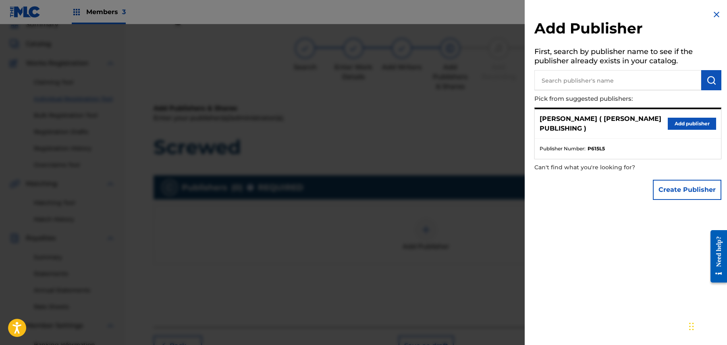
click at [678, 128] on button "Add publisher" at bounding box center [692, 124] width 48 height 12
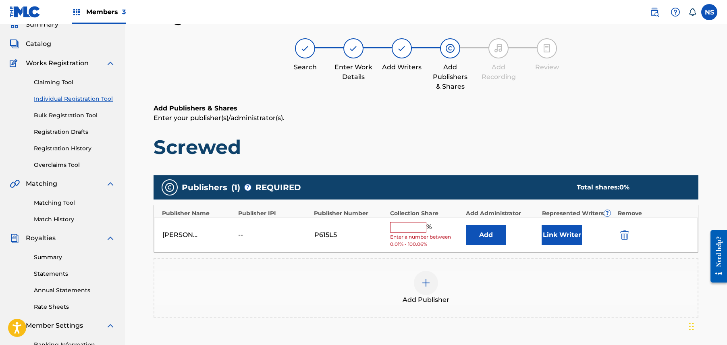
click at [582, 233] on button "Link Writer" at bounding box center [562, 235] width 40 height 20
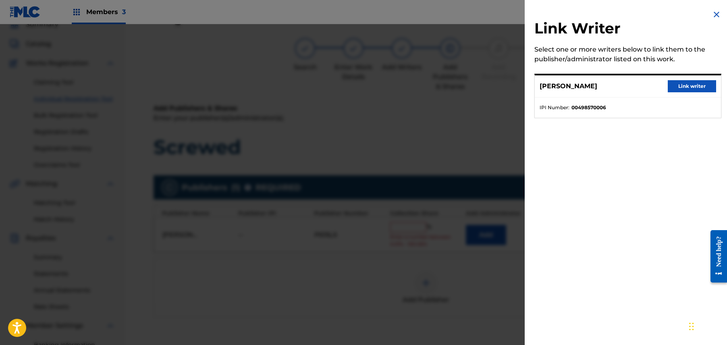
click at [693, 85] on button "Link writer" at bounding box center [692, 86] width 48 height 12
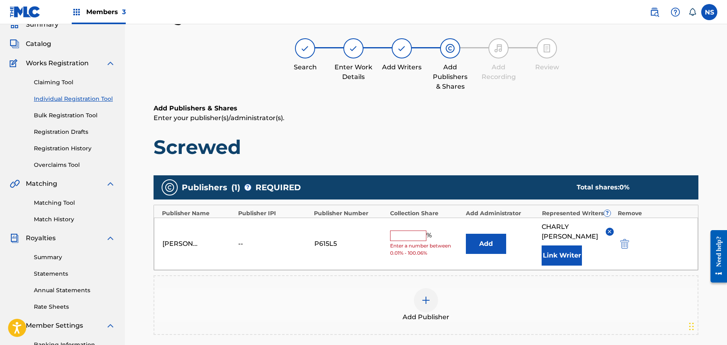
click at [422, 237] on input "text" at bounding box center [408, 236] width 36 height 10
type input "100"
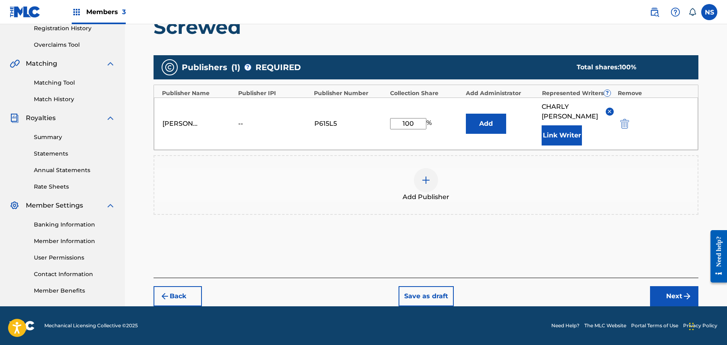
click at [656, 292] on button "Next" at bounding box center [674, 296] width 48 height 20
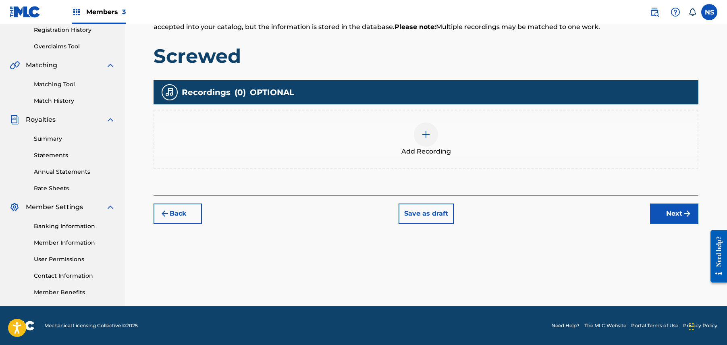
click at [686, 223] on button "Next" at bounding box center [674, 214] width 48 height 20
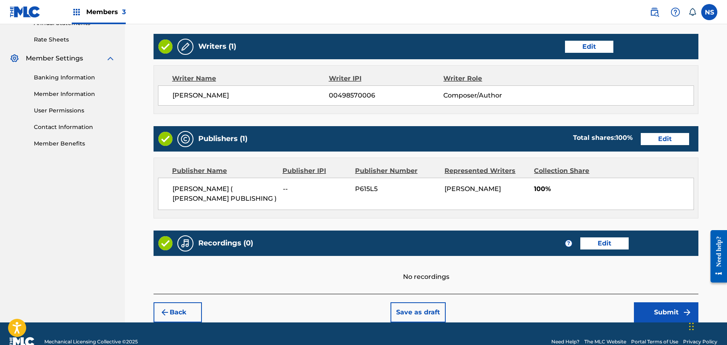
scroll to position [321, 0]
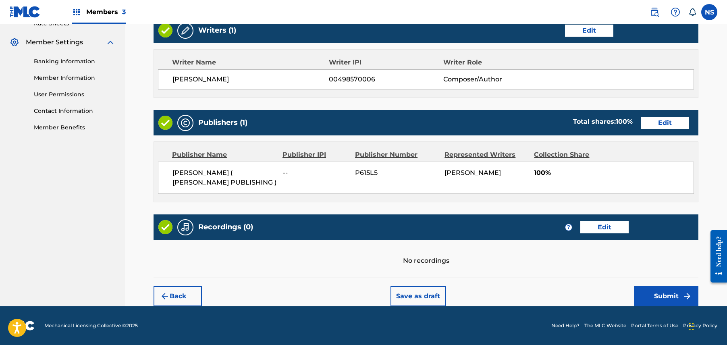
click at [664, 299] on button "Submit" at bounding box center [666, 296] width 65 height 20
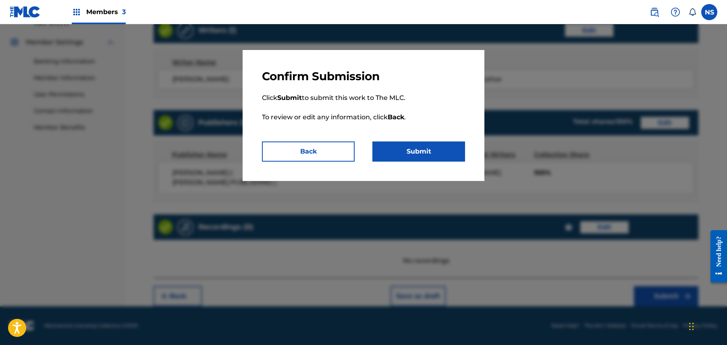
click at [409, 156] on button "Submit" at bounding box center [419, 152] width 93 height 20
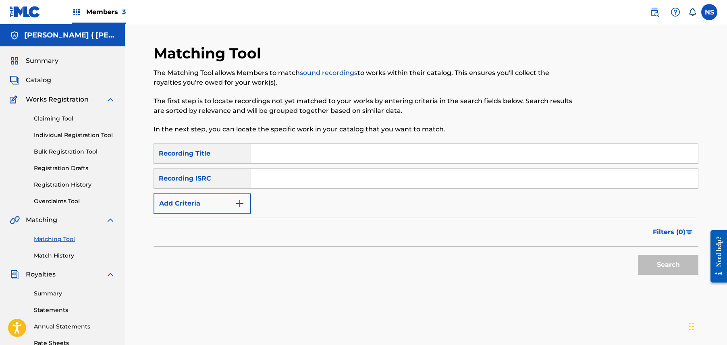
click at [242, 202] on img "Search Form" at bounding box center [240, 204] width 10 height 10
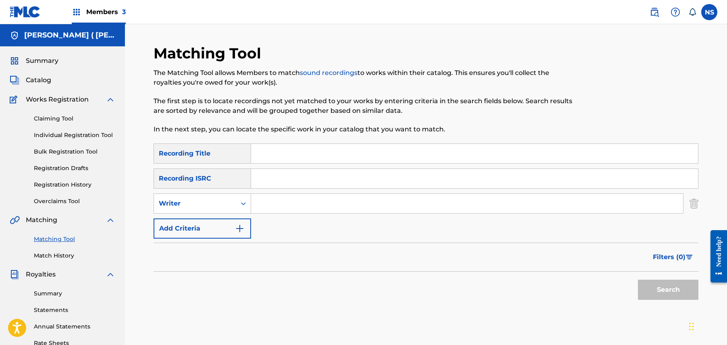
click at [309, 200] on input "Search Form" at bounding box center [467, 203] width 432 height 19
type input "CHARLY WINGATE"
click at [658, 299] on button "Search" at bounding box center [668, 290] width 60 height 20
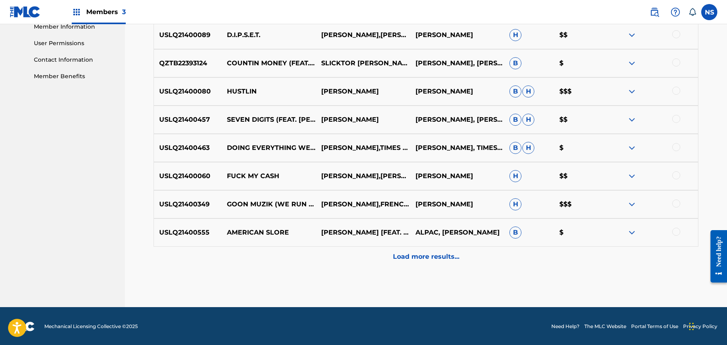
scroll to position [372, 0]
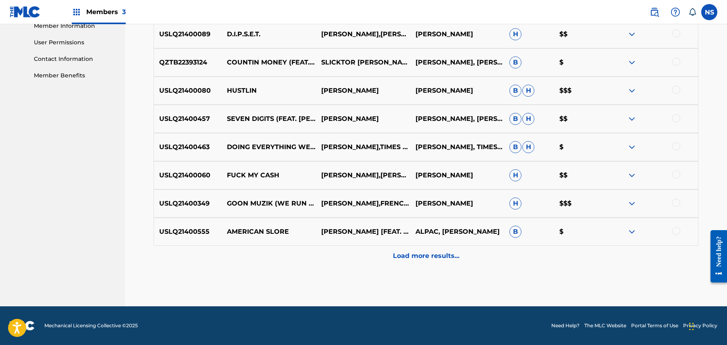
click at [423, 253] on p "Load more results..." at bounding box center [426, 256] width 67 height 10
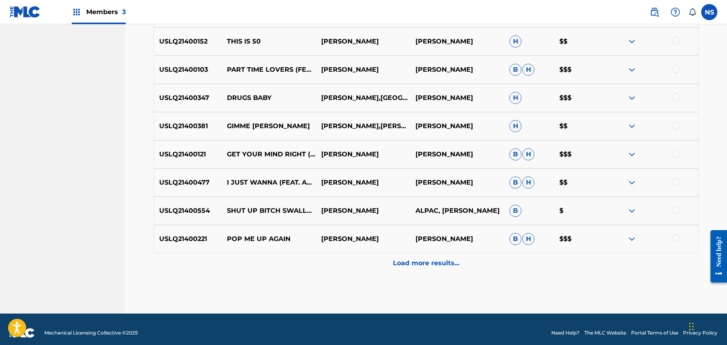
scroll to position [654, 0]
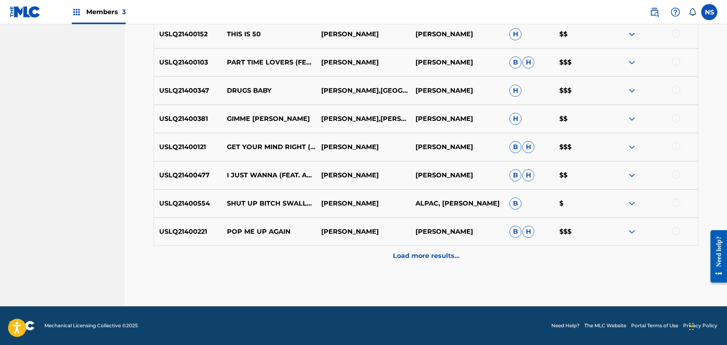
click at [422, 263] on div "Load more results..." at bounding box center [426, 256] width 545 height 20
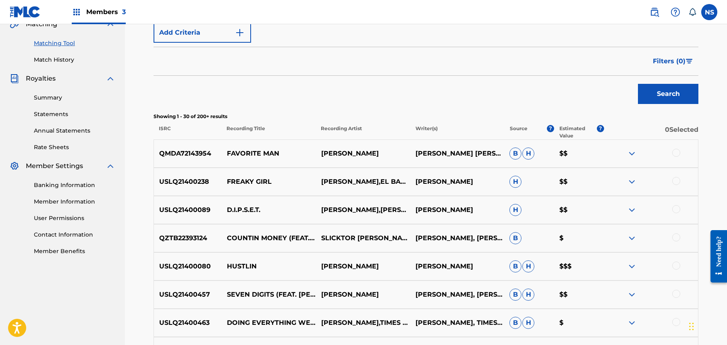
scroll to position [126, 0]
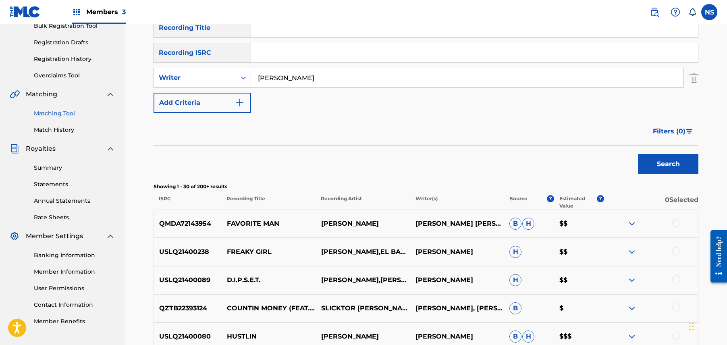
click at [686, 131] on img "Search Form" at bounding box center [689, 131] width 7 height 5
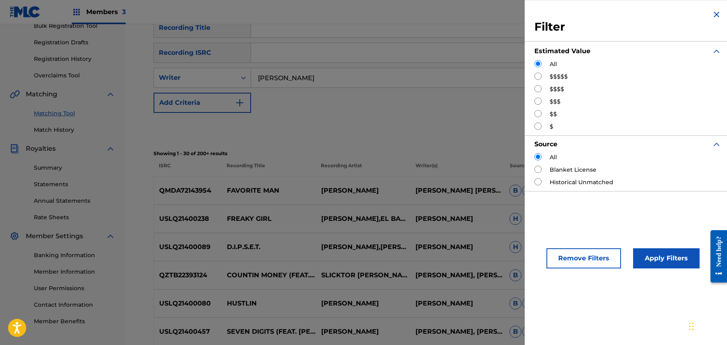
click at [539, 110] on input "Search Form" at bounding box center [538, 113] width 7 height 7
radio input "true"
click at [672, 260] on button "Apply Filters" at bounding box center [666, 258] width 67 height 20
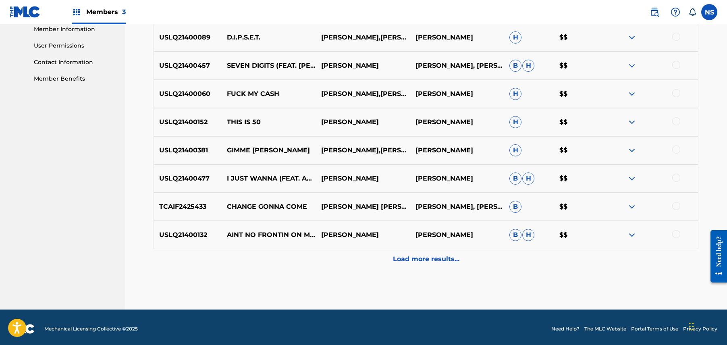
scroll to position [372, 0]
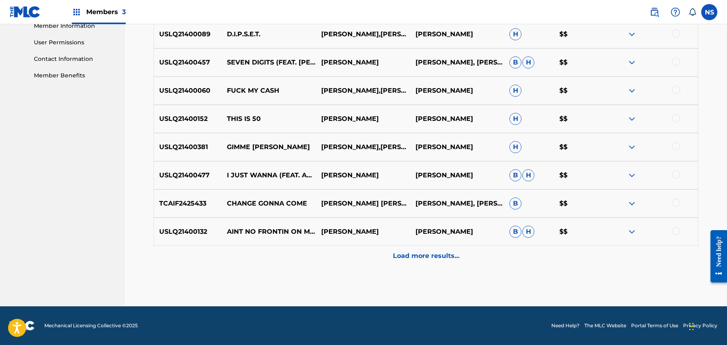
click at [565, 264] on div "Load more results..." at bounding box center [426, 256] width 545 height 20
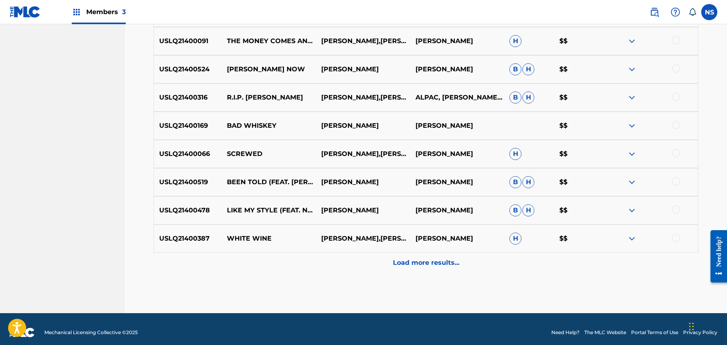
scroll to position [654, 0]
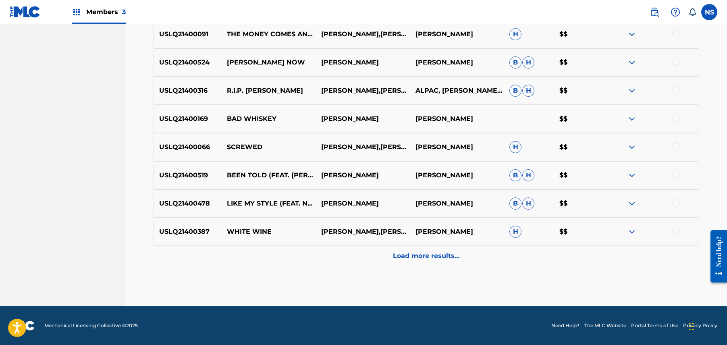
click at [397, 251] on p "Load more results..." at bounding box center [426, 256] width 67 height 10
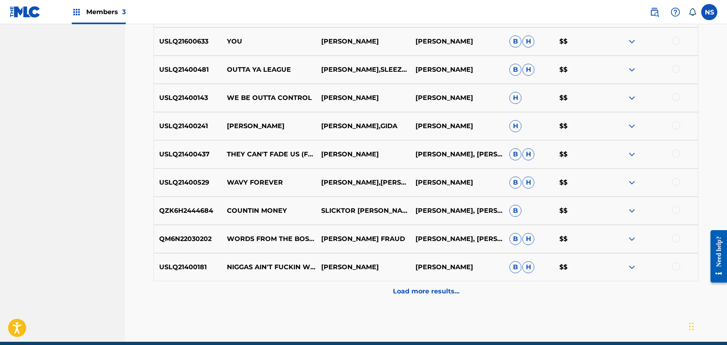
scroll to position [901, 0]
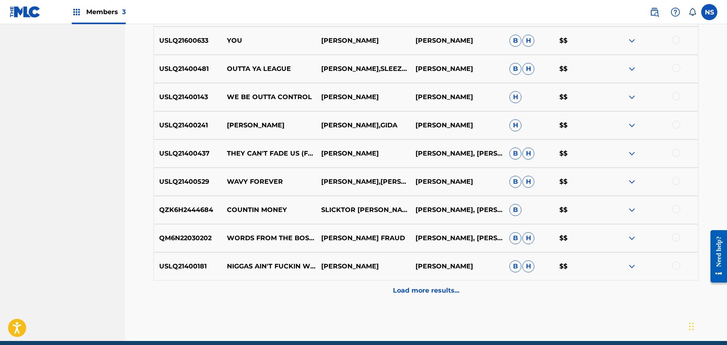
click at [412, 299] on div "Load more results..." at bounding box center [426, 291] width 545 height 20
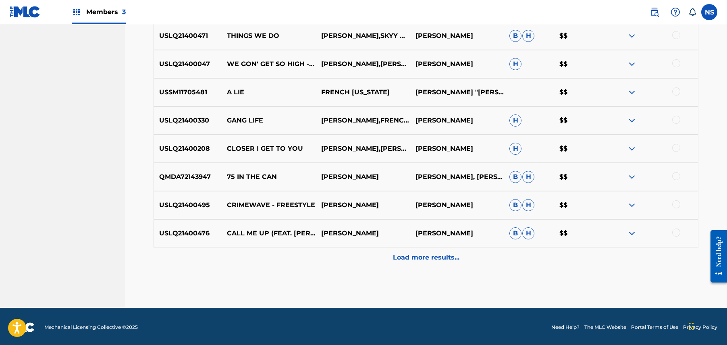
scroll to position [1218, 0]
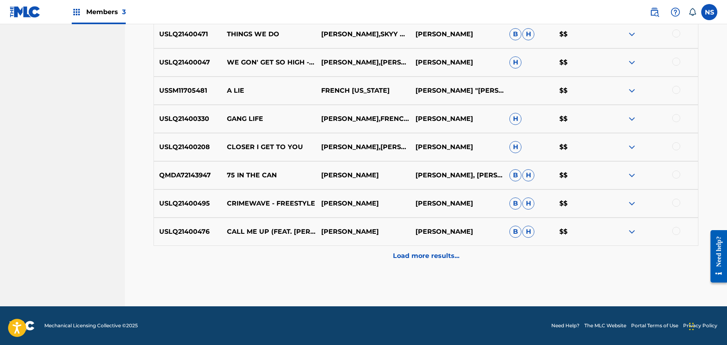
click at [420, 265] on div "Load more results..." at bounding box center [426, 256] width 545 height 20
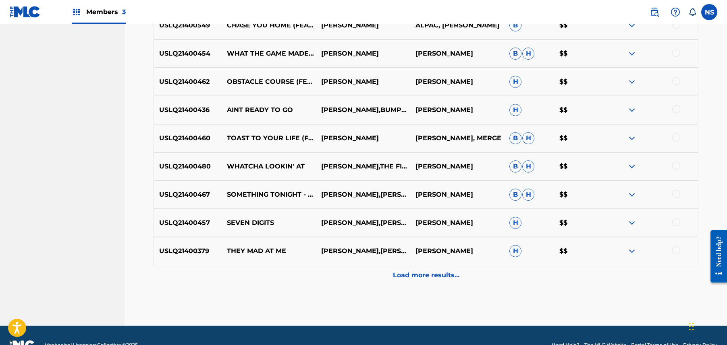
scroll to position [1473, 0]
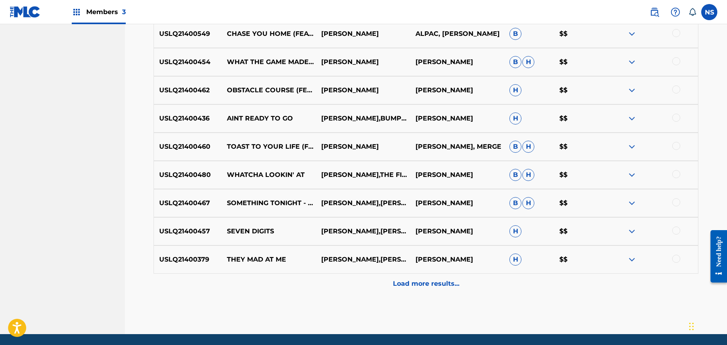
click at [408, 276] on div "Load more results..." at bounding box center [426, 284] width 545 height 20
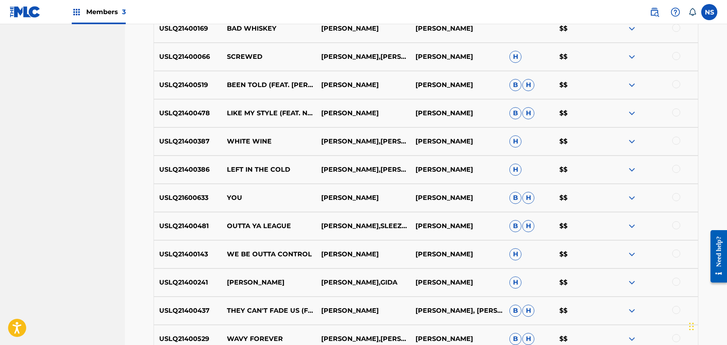
scroll to position [744, 0]
